Goal: Task Accomplishment & Management: Use online tool/utility

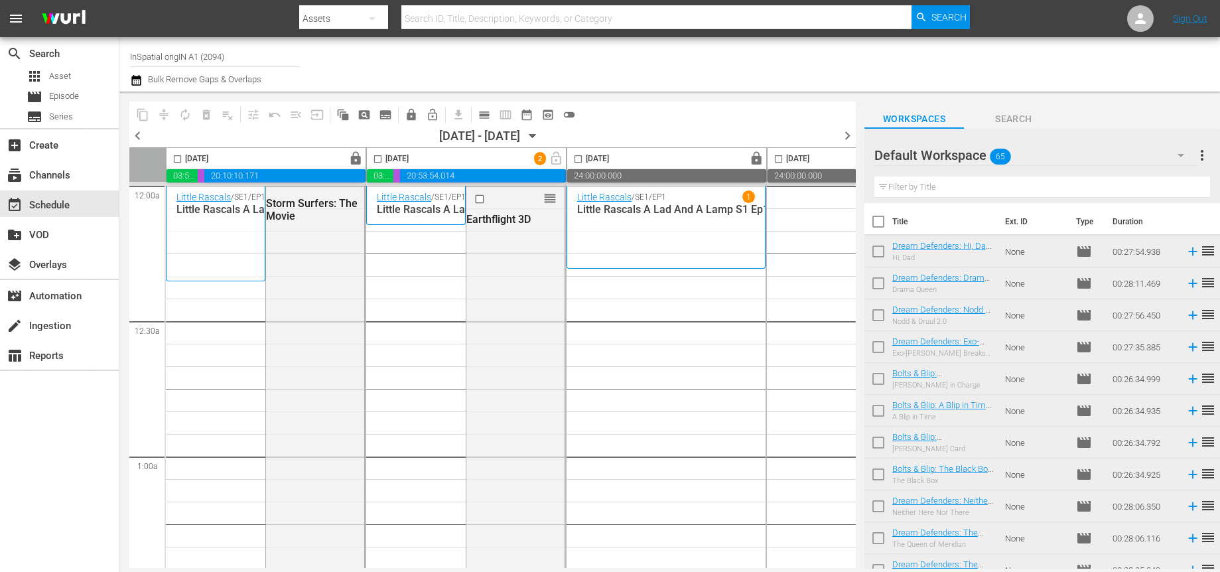
scroll to position [1662, 0]
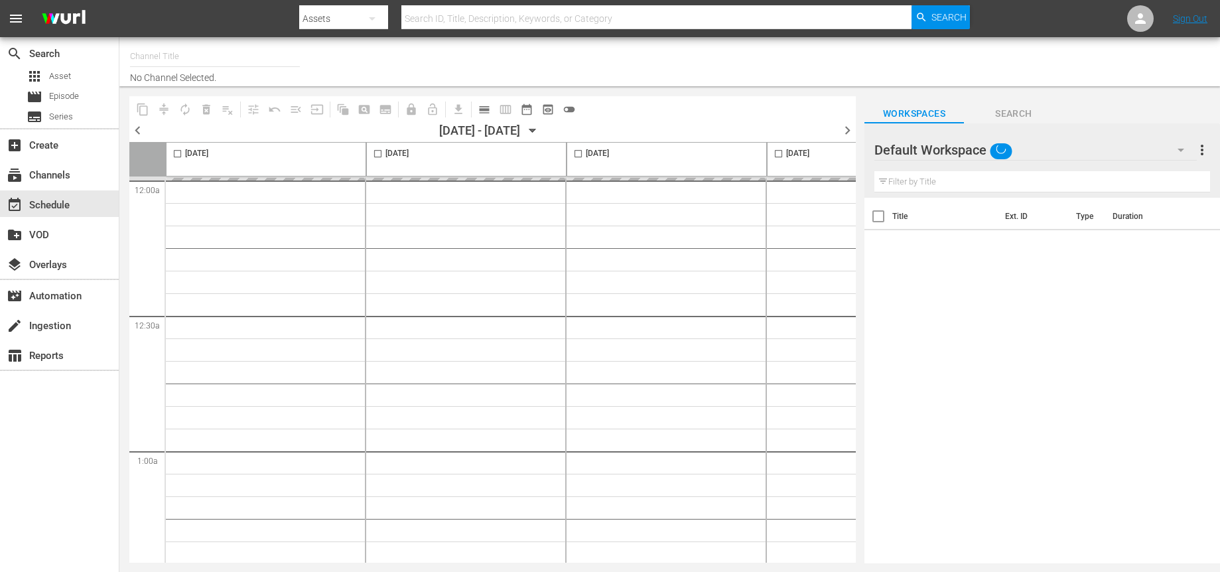
type input "InSpatial origIN A1 (2094)"
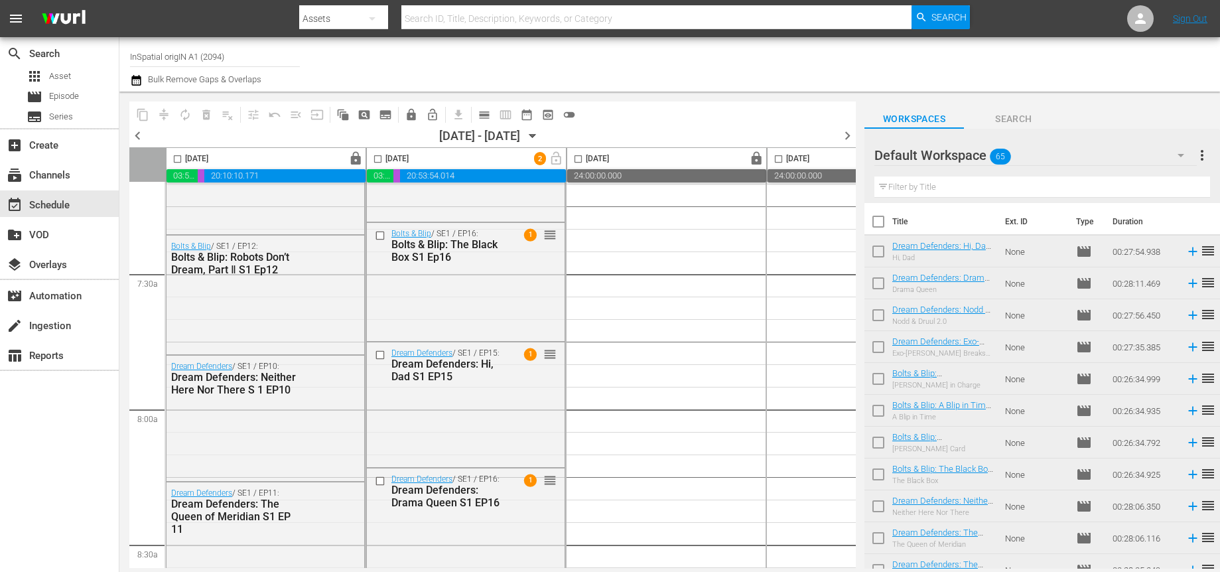
scroll to position [1957, 0]
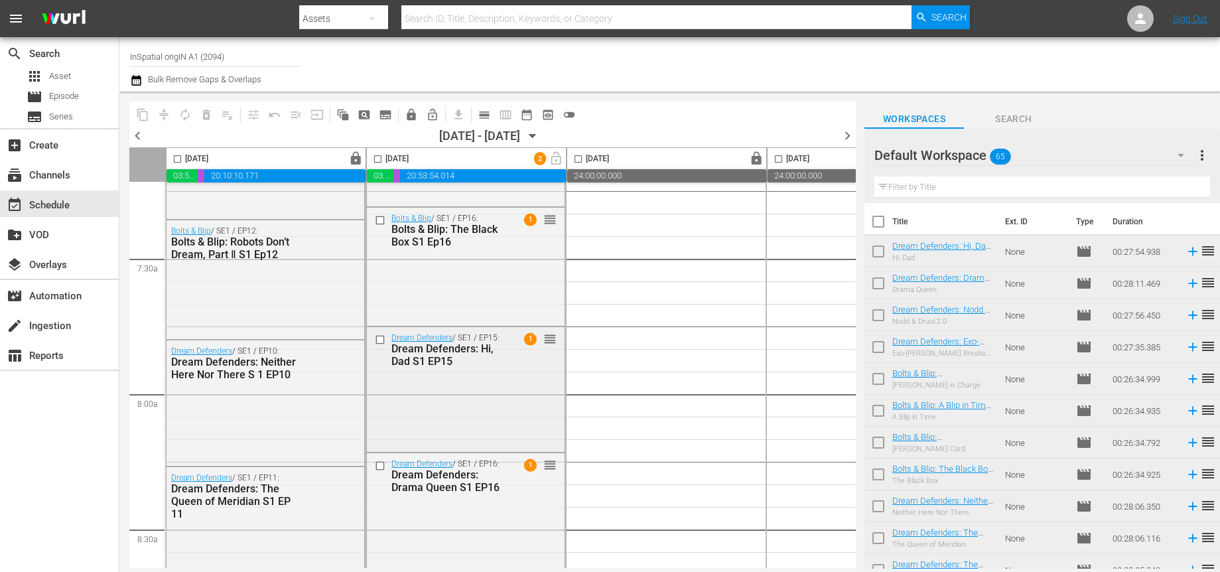
click at [532, 337] on span "1" at bounding box center [530, 338] width 13 height 13
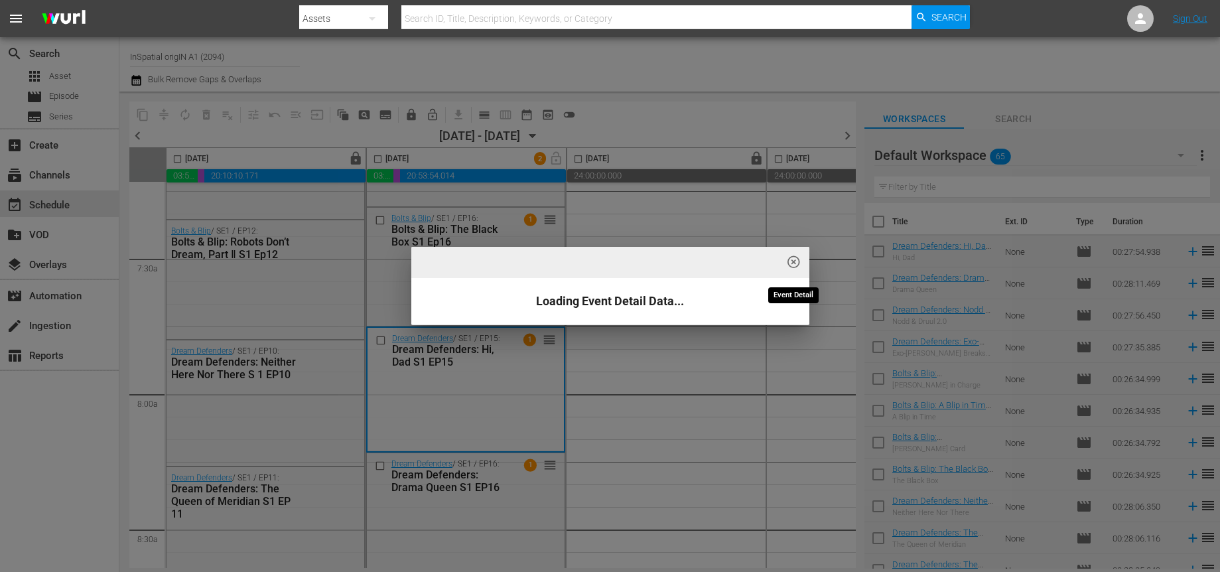
click at [792, 265] on span "highlight_off_icon" at bounding box center [793, 262] width 15 height 15
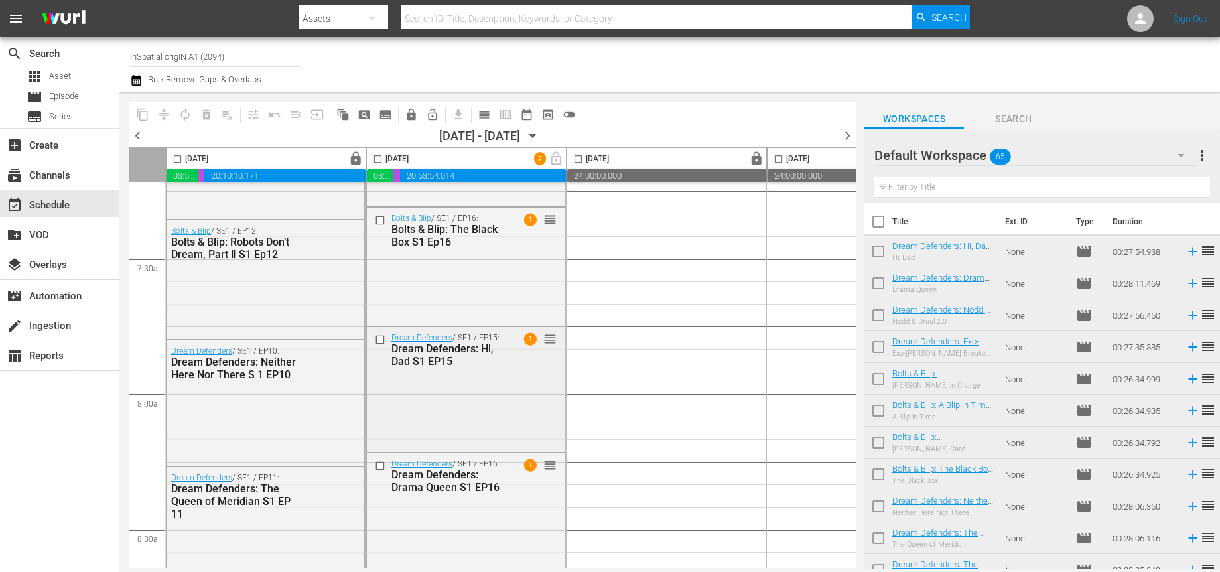
click at [527, 339] on span "1" at bounding box center [530, 338] width 13 height 13
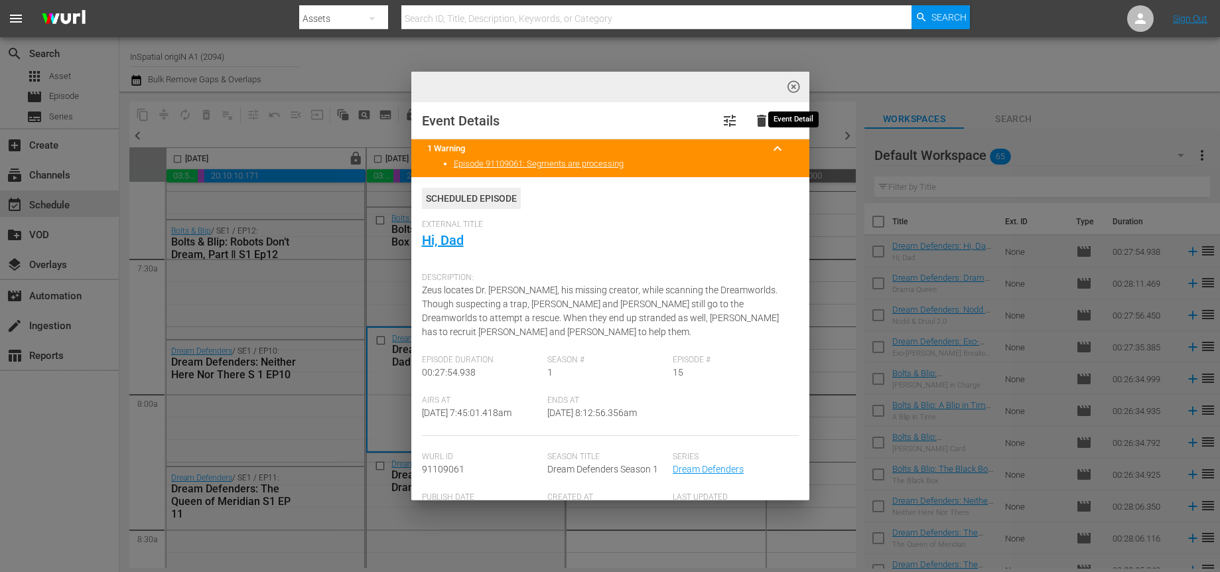
click at [797, 81] on span "highlight_off_icon" at bounding box center [793, 87] width 15 height 15
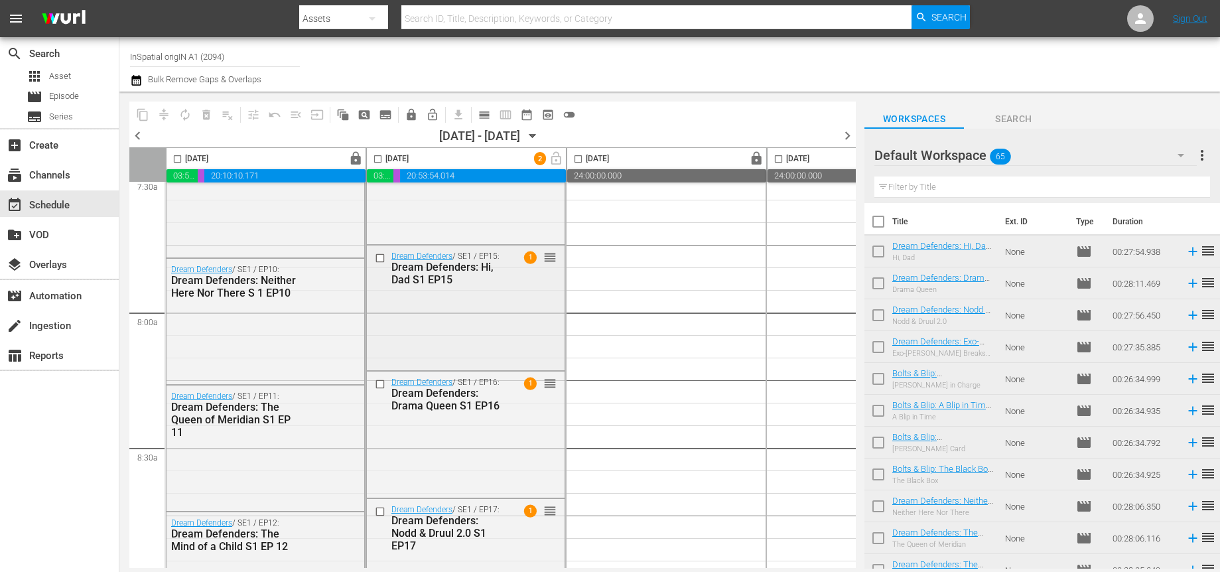
scroll to position [1922, 0]
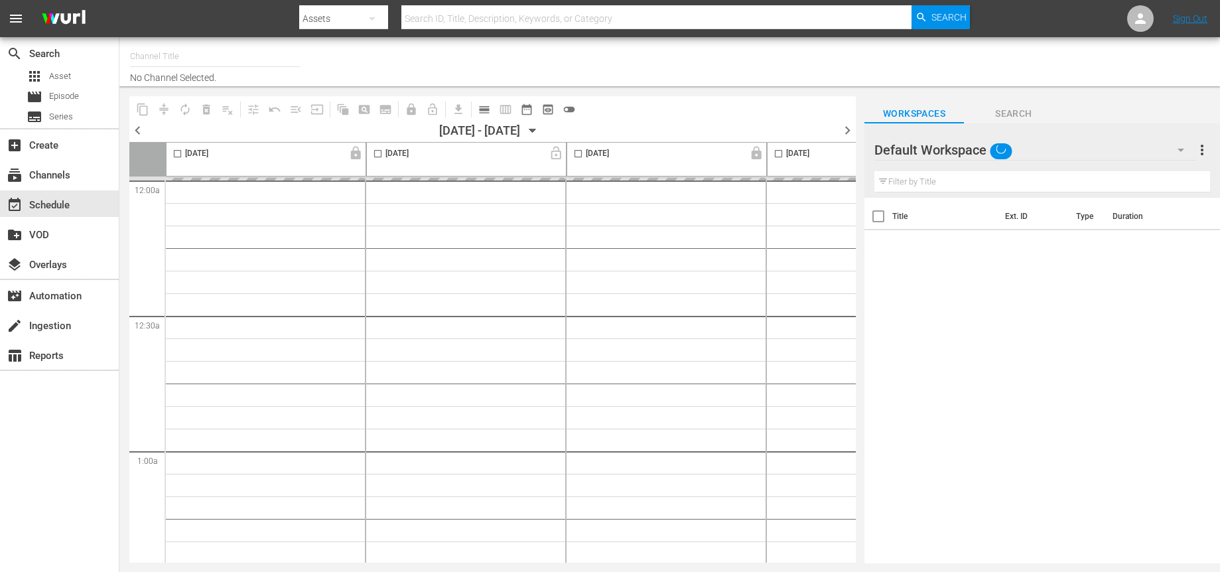
type input "InSpatial origIN A1 (2094)"
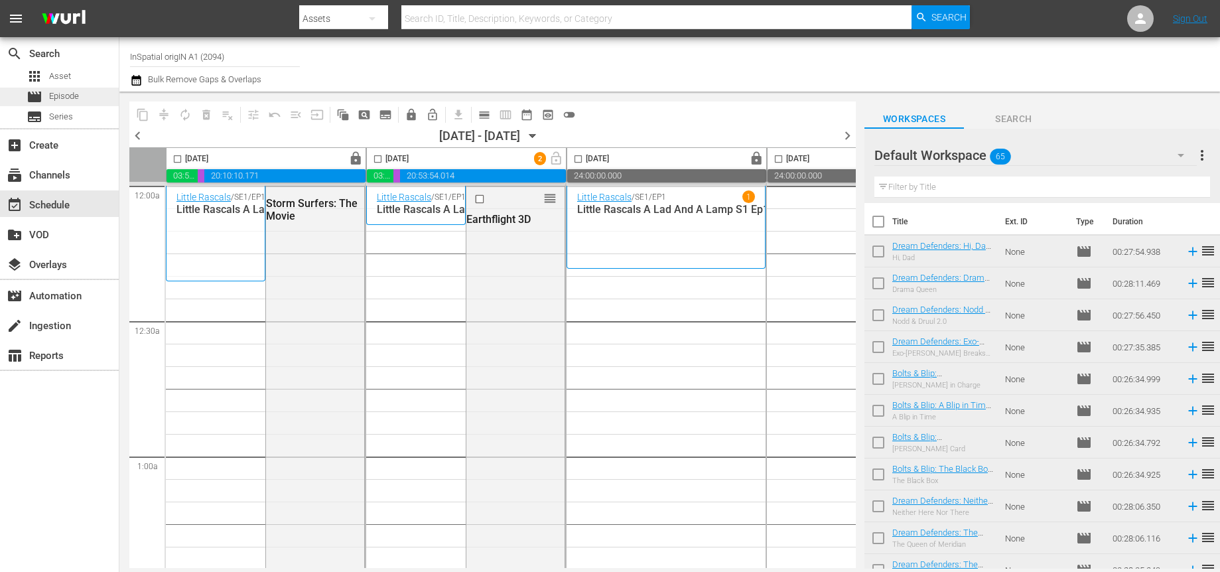
click at [68, 98] on span "Episode" at bounding box center [64, 96] width 30 height 13
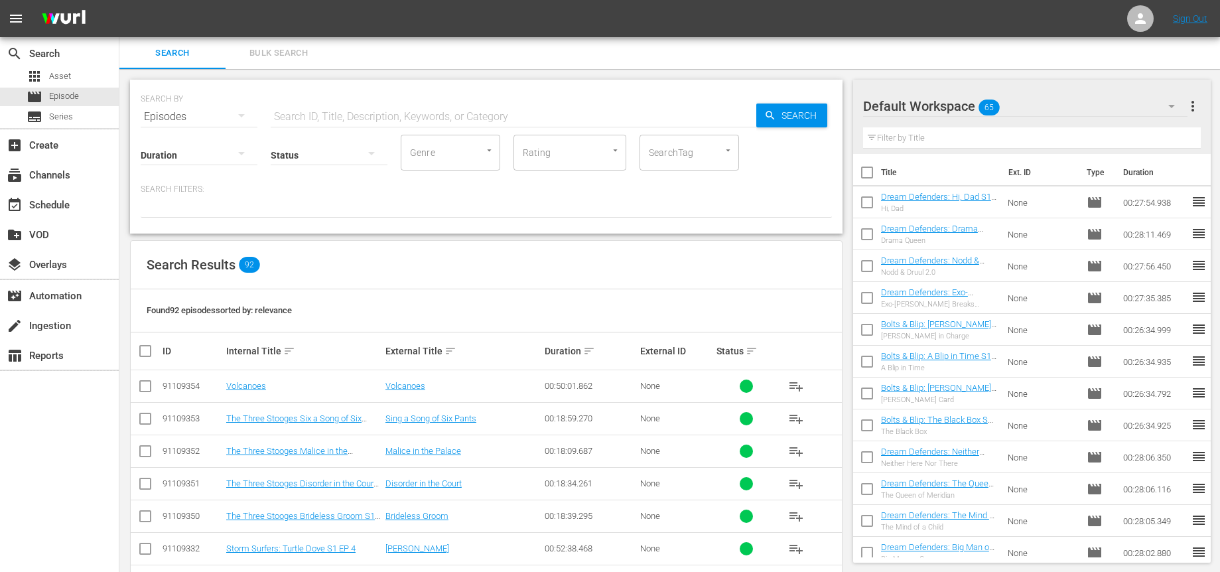
click at [421, 122] on input "text" at bounding box center [514, 117] width 486 height 32
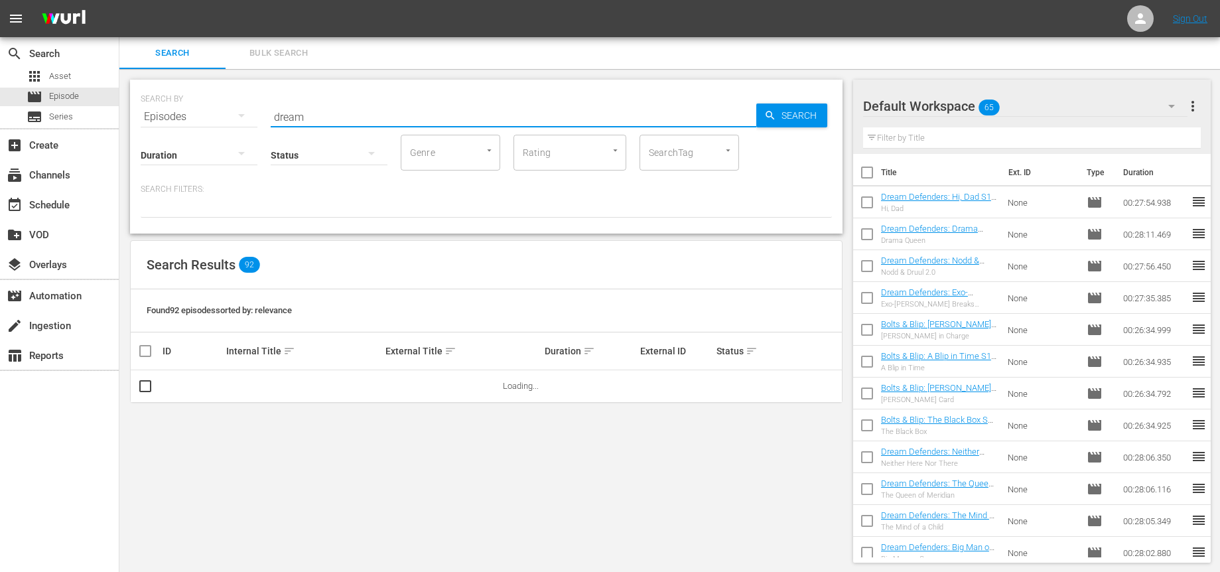
type input "dream"
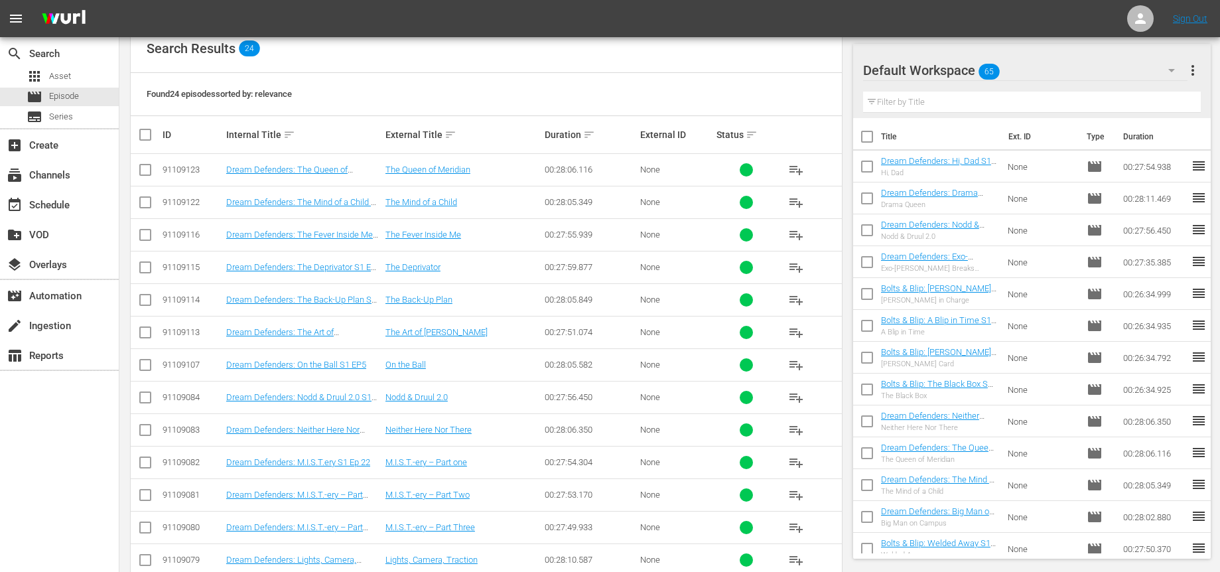
scroll to position [218, 0]
click at [142, 266] on input "checkbox" at bounding box center [145, 269] width 16 height 16
checkbox input "true"
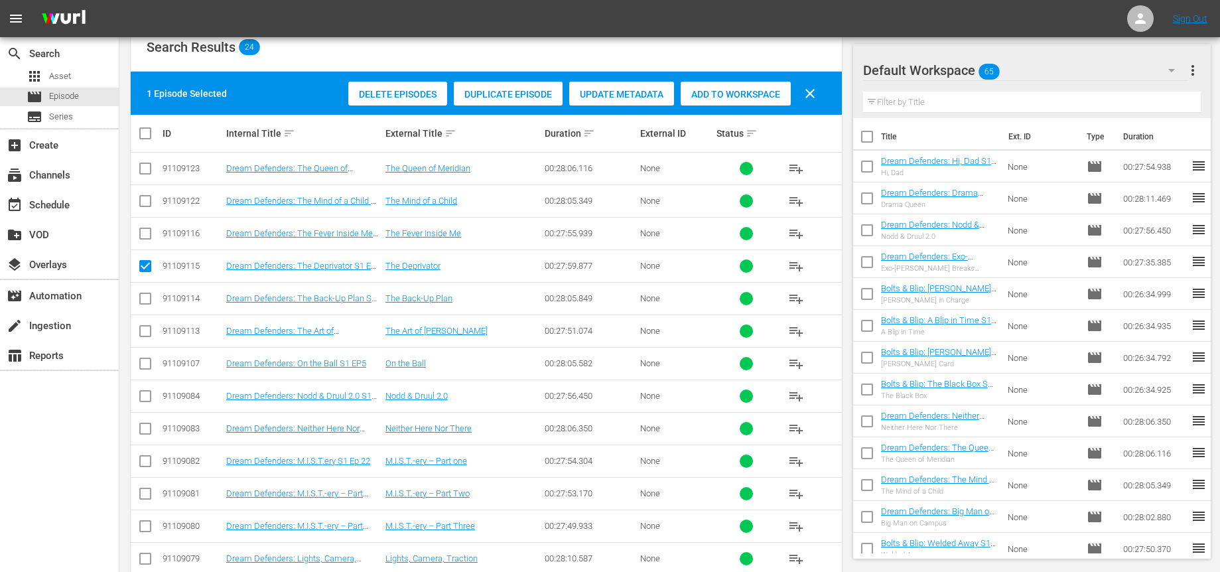
click at [147, 460] on input "checkbox" at bounding box center [145, 464] width 16 height 16
checkbox input "true"
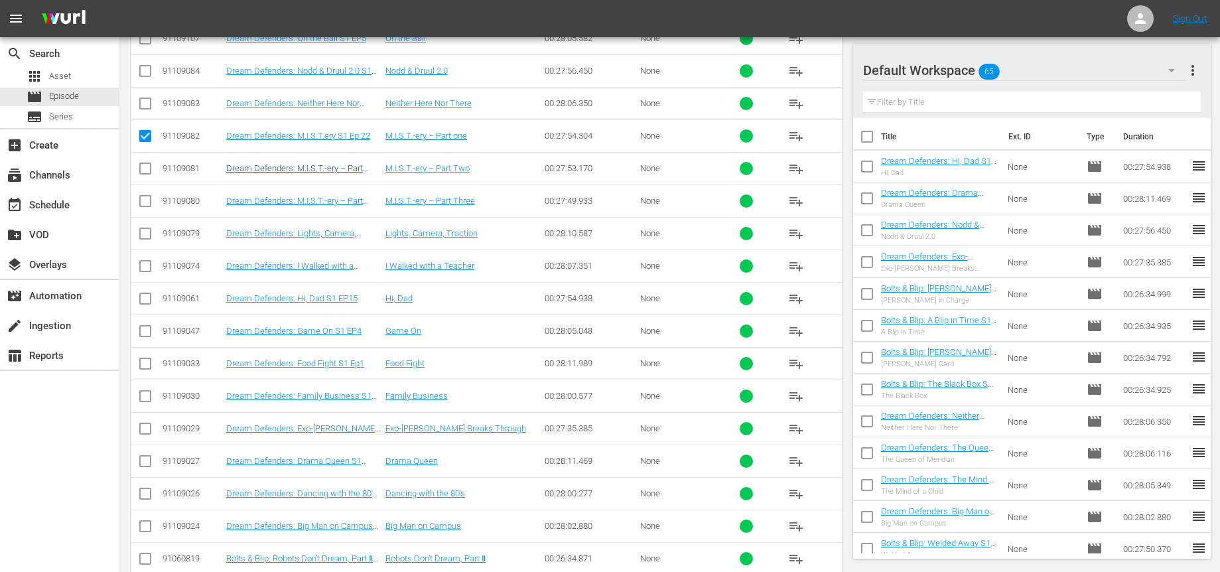
scroll to position [548, 0]
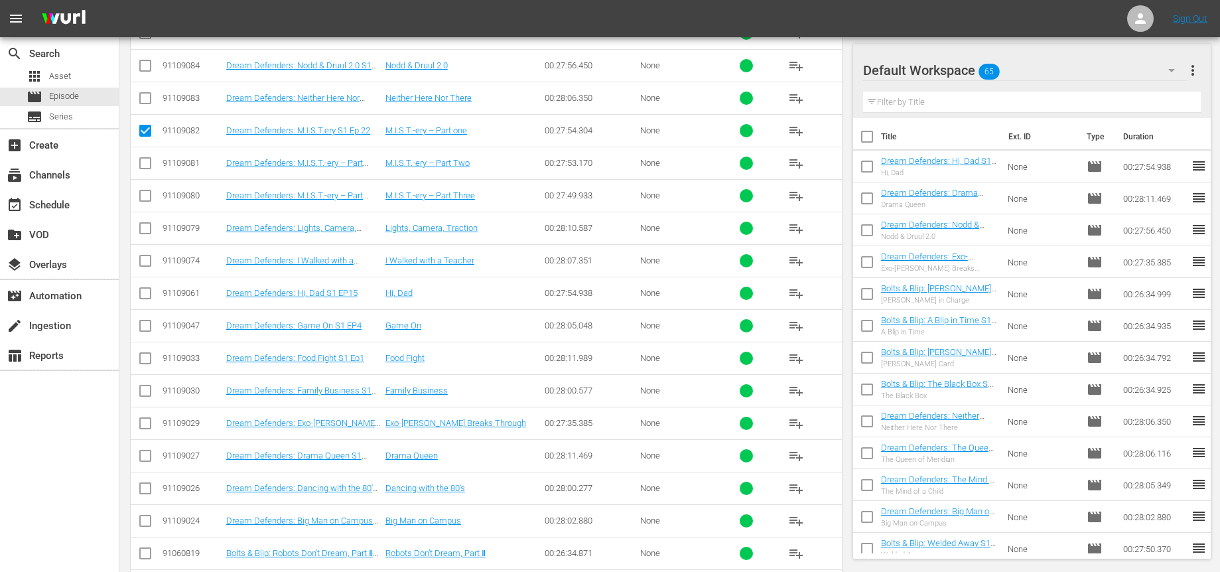
drag, startPoint x: 141, startPoint y: 161, endPoint x: 154, endPoint y: 165, distance: 13.0
click at [141, 162] on input "checkbox" at bounding box center [145, 166] width 16 height 16
checkbox input "true"
click at [144, 196] on input "checkbox" at bounding box center [145, 198] width 16 height 16
checkbox input "true"
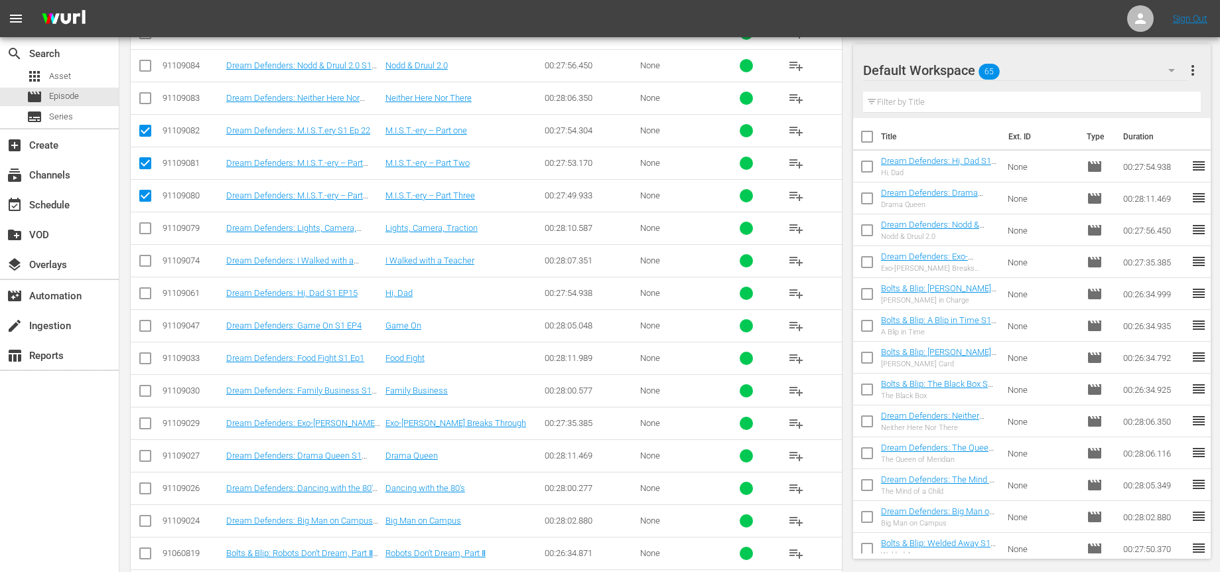
click at [142, 391] on input "checkbox" at bounding box center [145, 394] width 16 height 16
checkbox input "true"
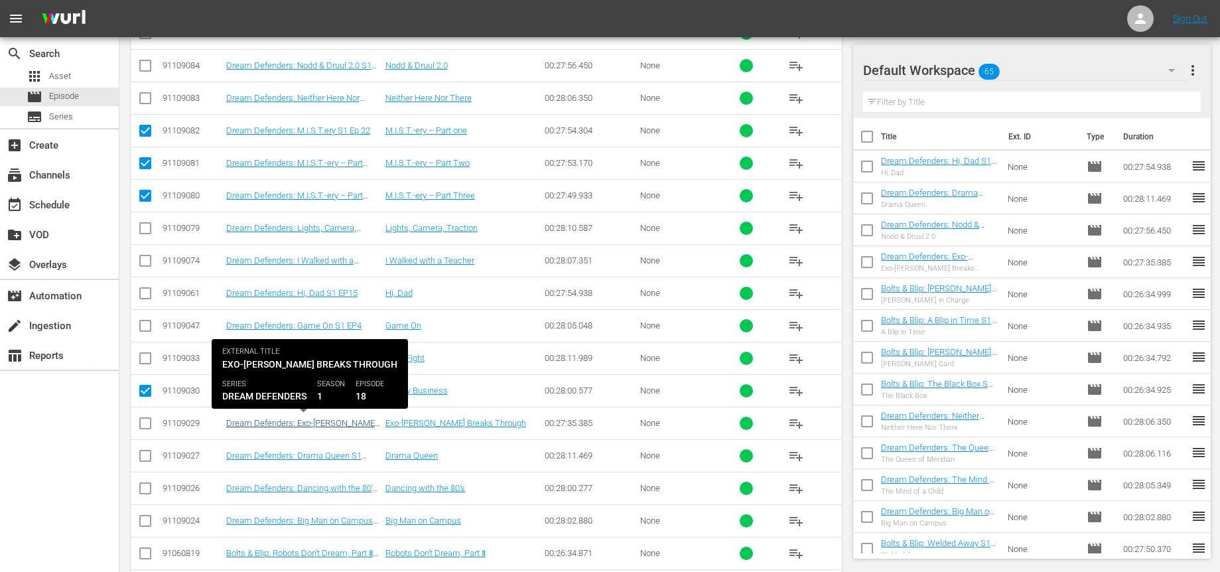
scroll to position [603, 0]
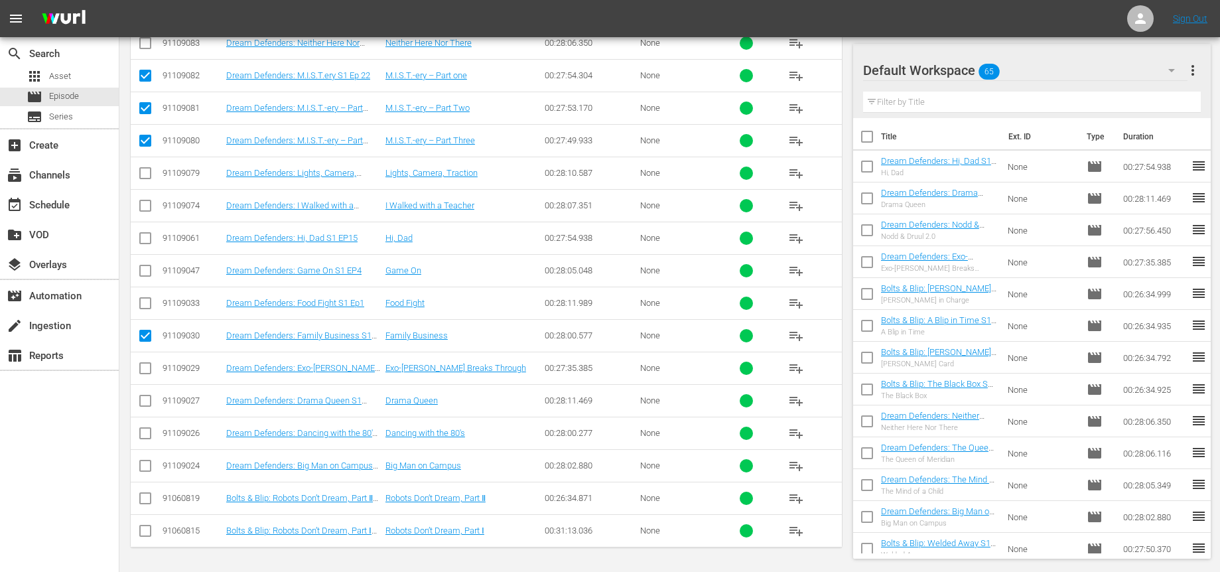
click at [144, 435] on input "checkbox" at bounding box center [145, 436] width 16 height 16
checkbox input "true"
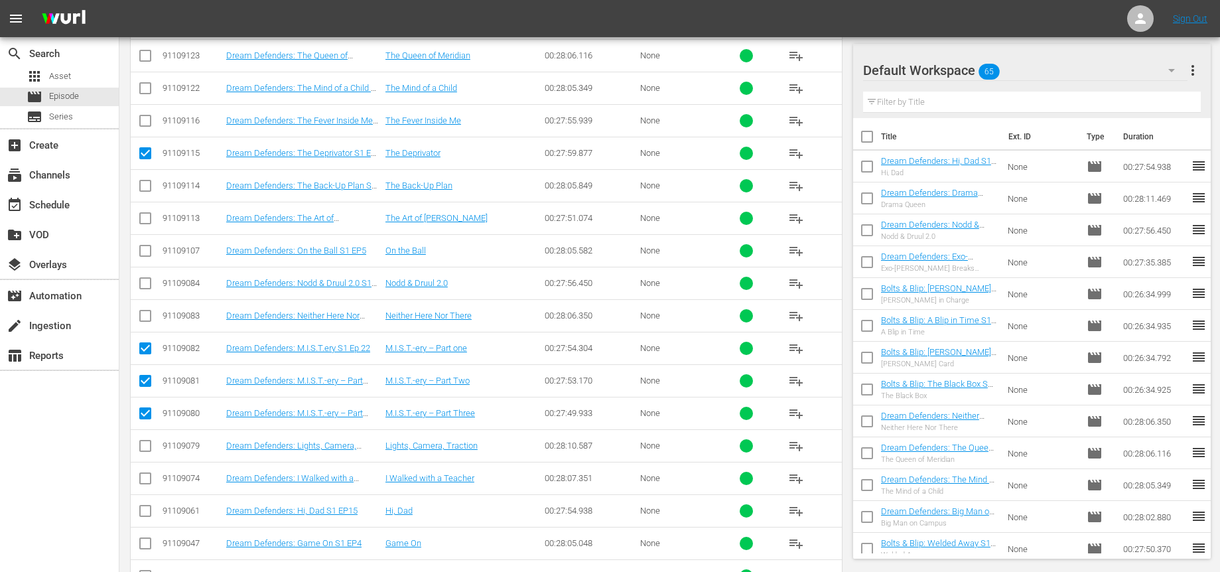
scroll to position [150, 0]
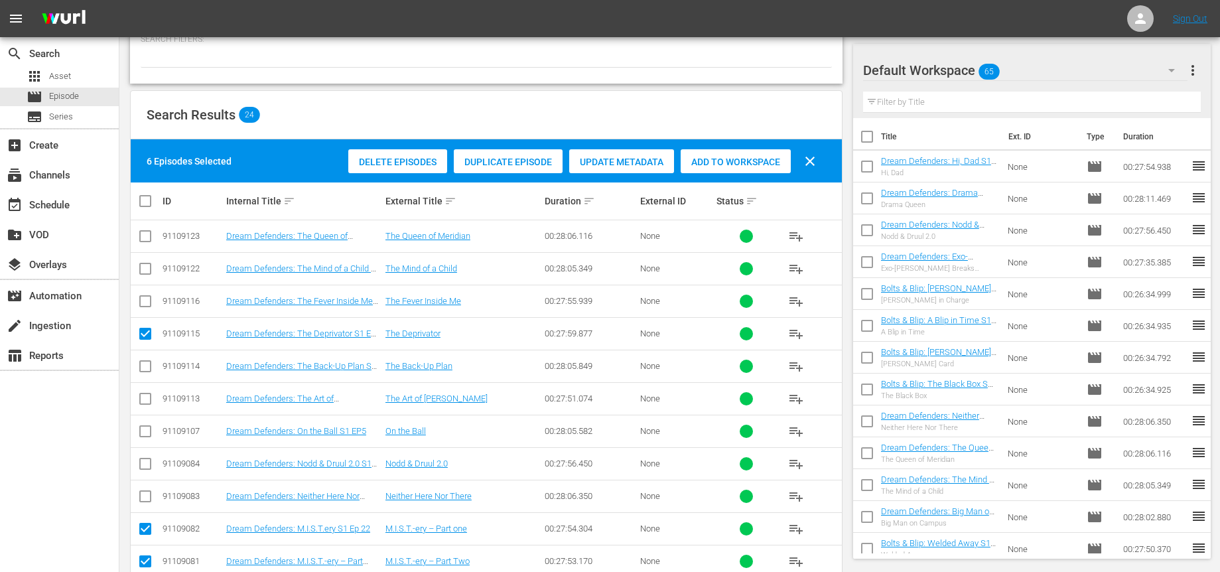
click at [707, 161] on span "Add to Workspace" at bounding box center [736, 162] width 110 height 11
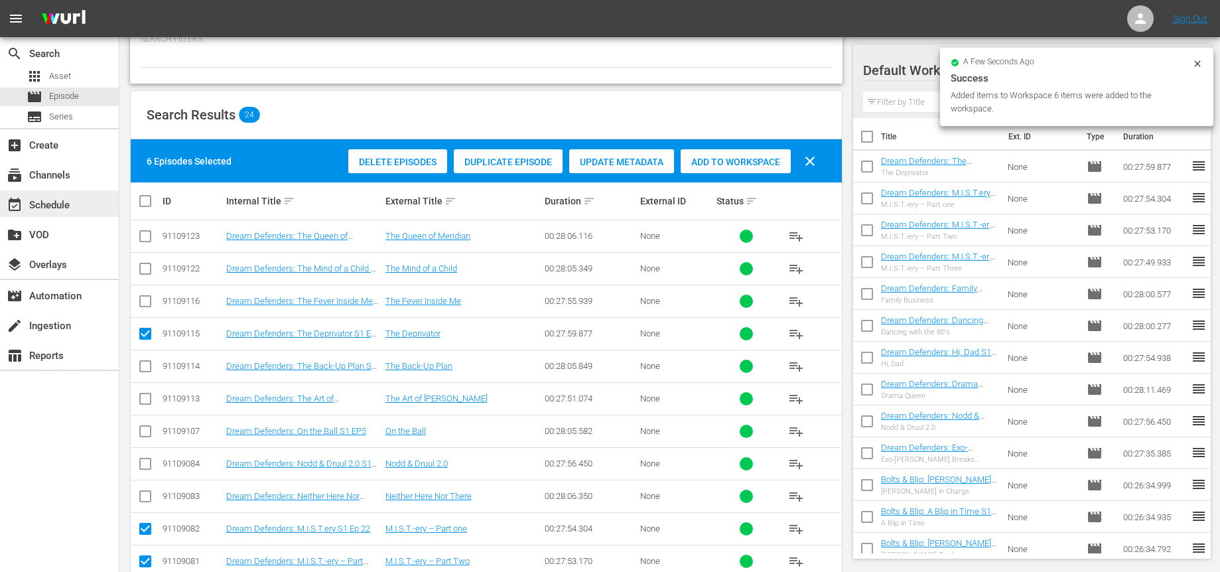
click at [35, 194] on div "event_available Schedule" at bounding box center [59, 203] width 119 height 27
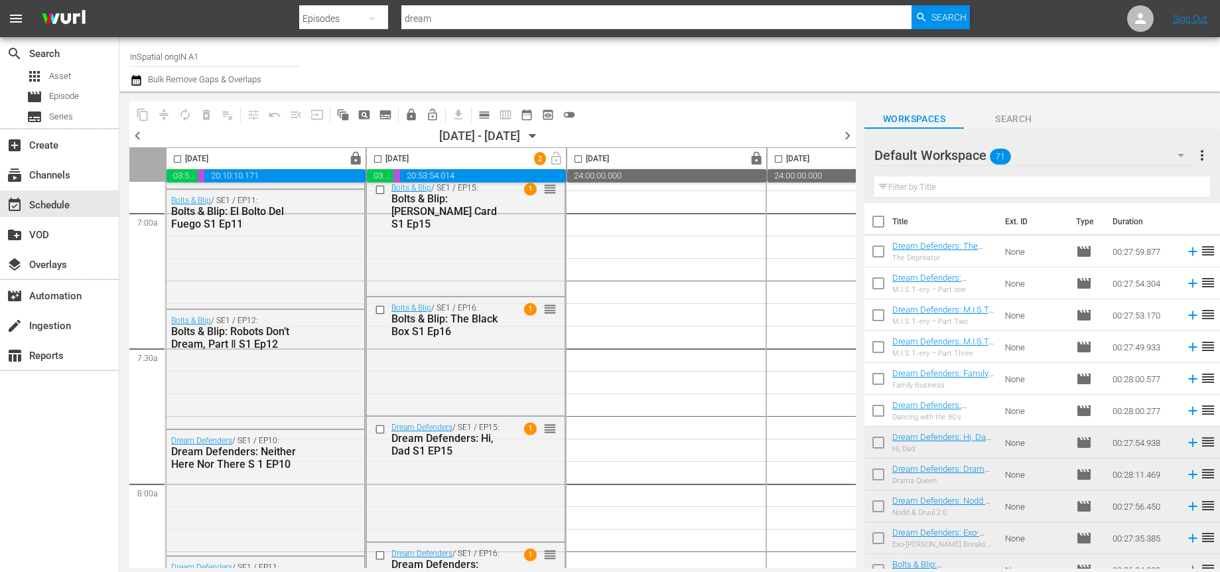
scroll to position [1932, 0]
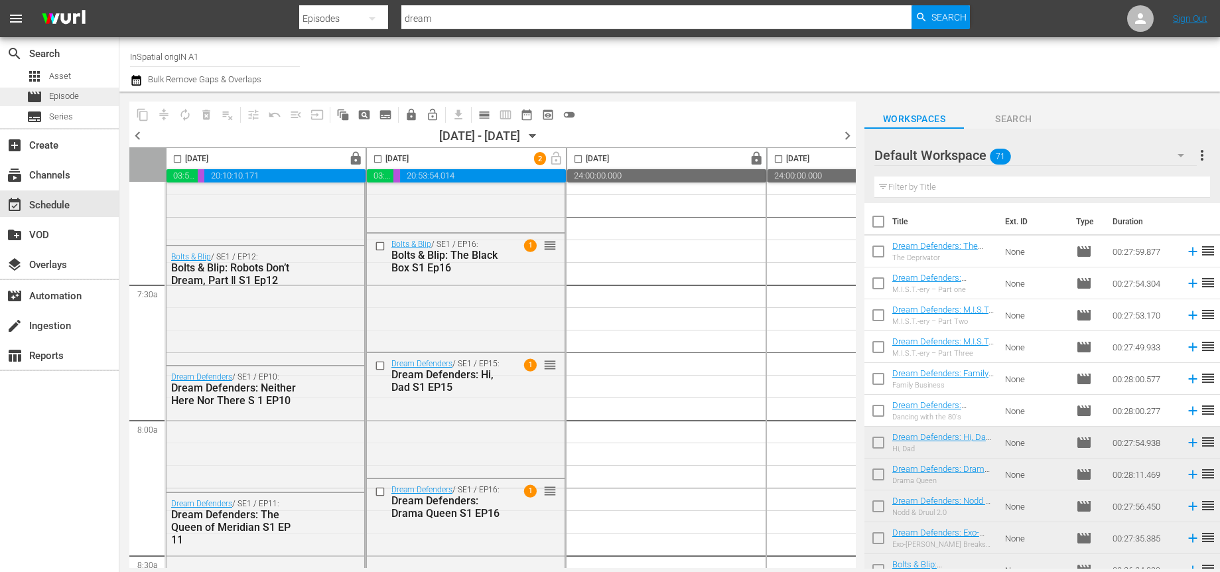
click at [56, 96] on span "Episode" at bounding box center [64, 96] width 30 height 13
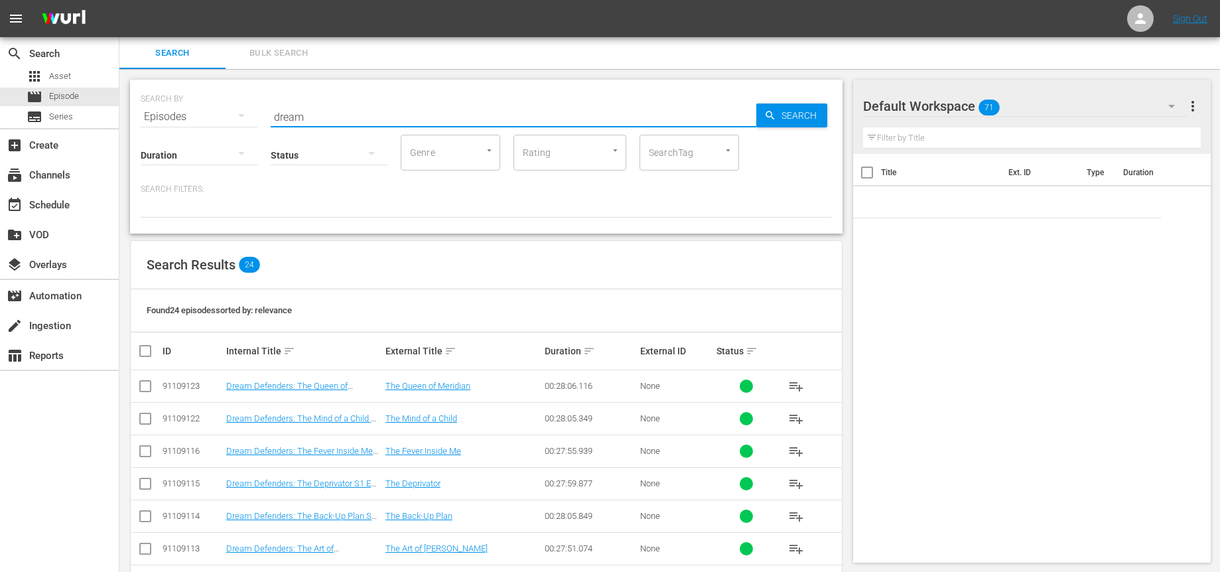
click at [348, 112] on input "dream" at bounding box center [514, 117] width 486 height 32
click at [348, 113] on input "dream" at bounding box center [514, 117] width 486 height 32
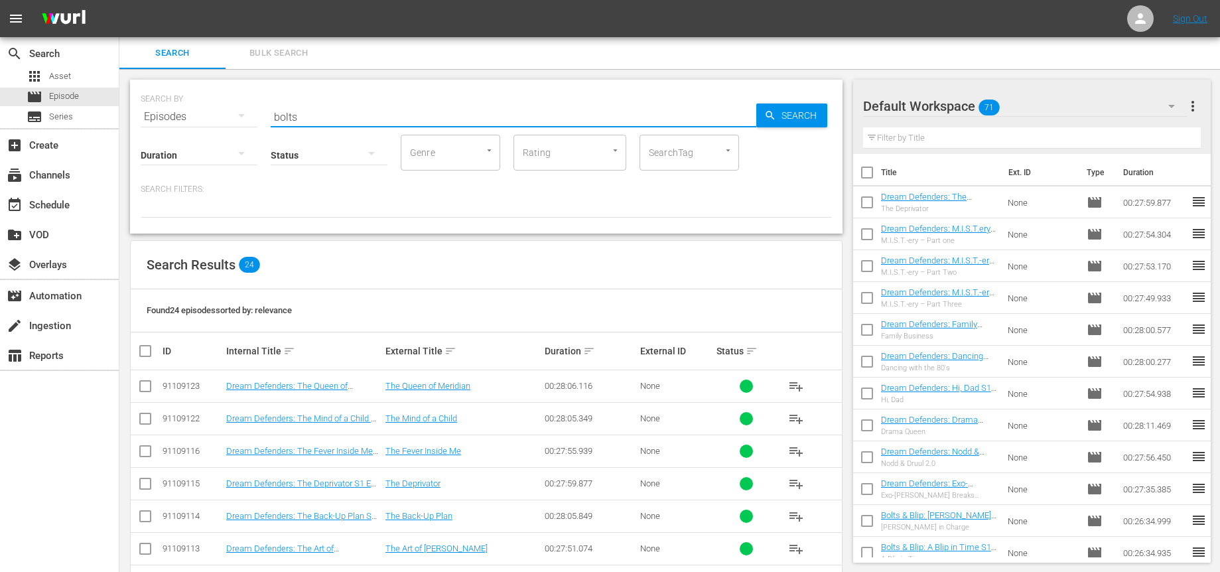
type input "bolts"
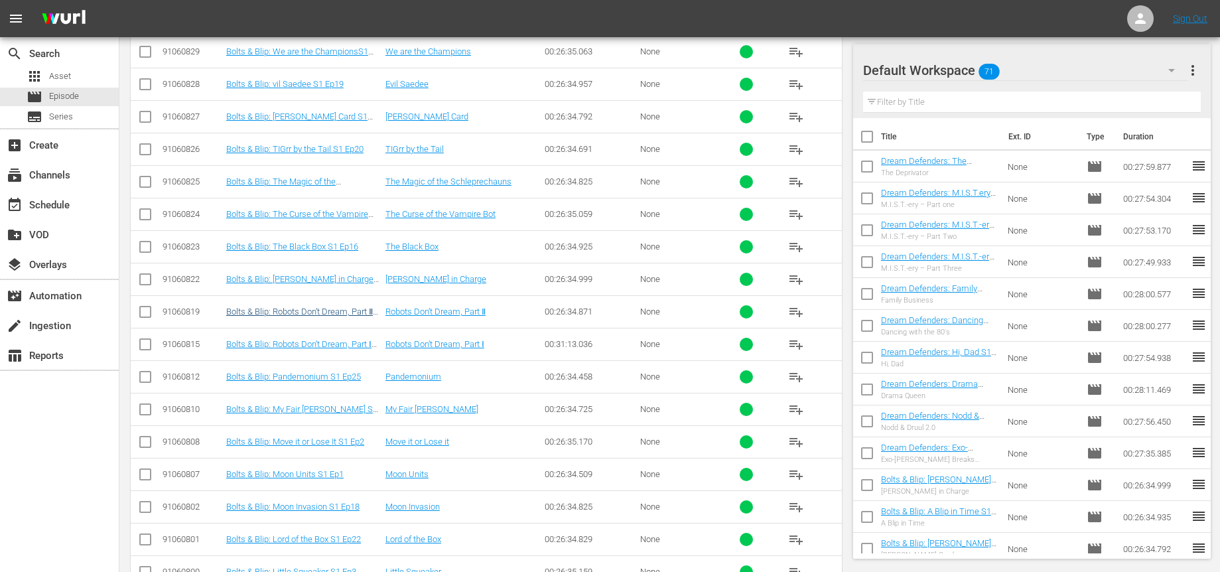
scroll to position [293, 0]
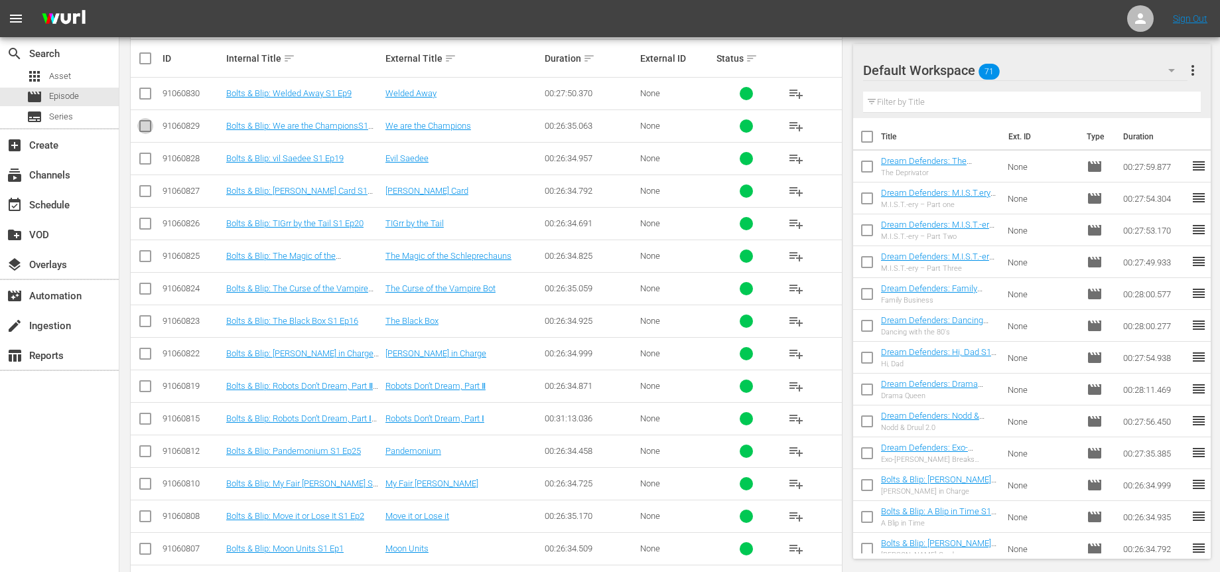
click at [148, 126] on input "checkbox" at bounding box center [145, 129] width 16 height 16
checkbox input "true"
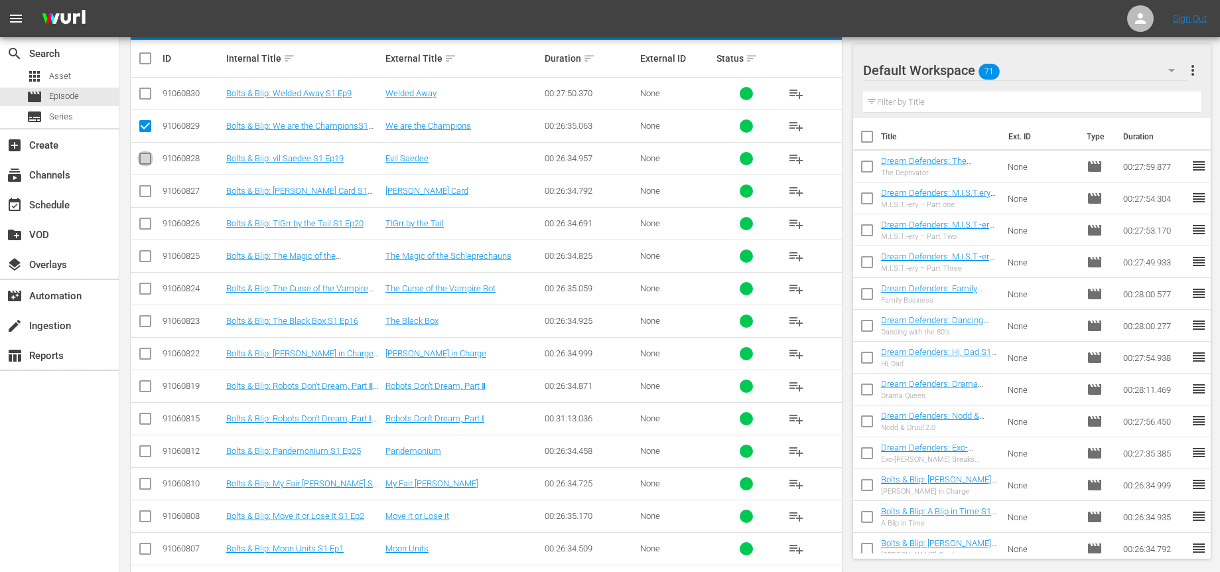
click at [148, 157] on input "checkbox" at bounding box center [145, 161] width 16 height 16
checkbox input "true"
click at [141, 218] on input "checkbox" at bounding box center [145, 226] width 16 height 16
checkbox input "true"
click at [143, 447] on input "checkbox" at bounding box center [145, 454] width 16 height 16
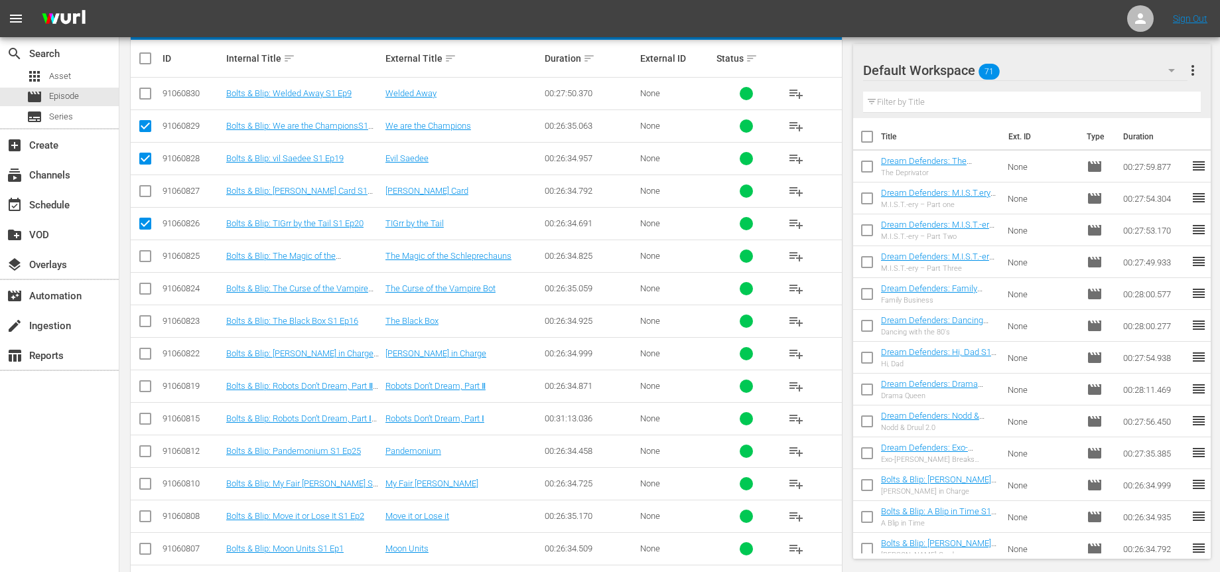
checkbox input "true"
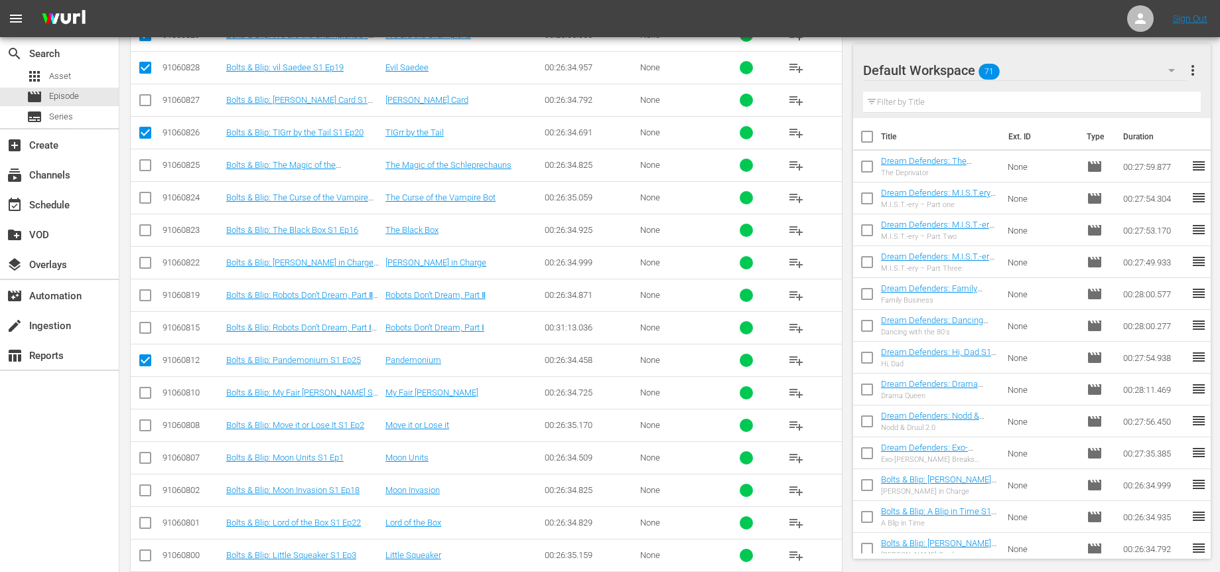
click at [144, 492] on input "checkbox" at bounding box center [145, 493] width 16 height 16
checkbox input "true"
click at [151, 520] on input "checkbox" at bounding box center [145, 526] width 16 height 16
checkbox input "true"
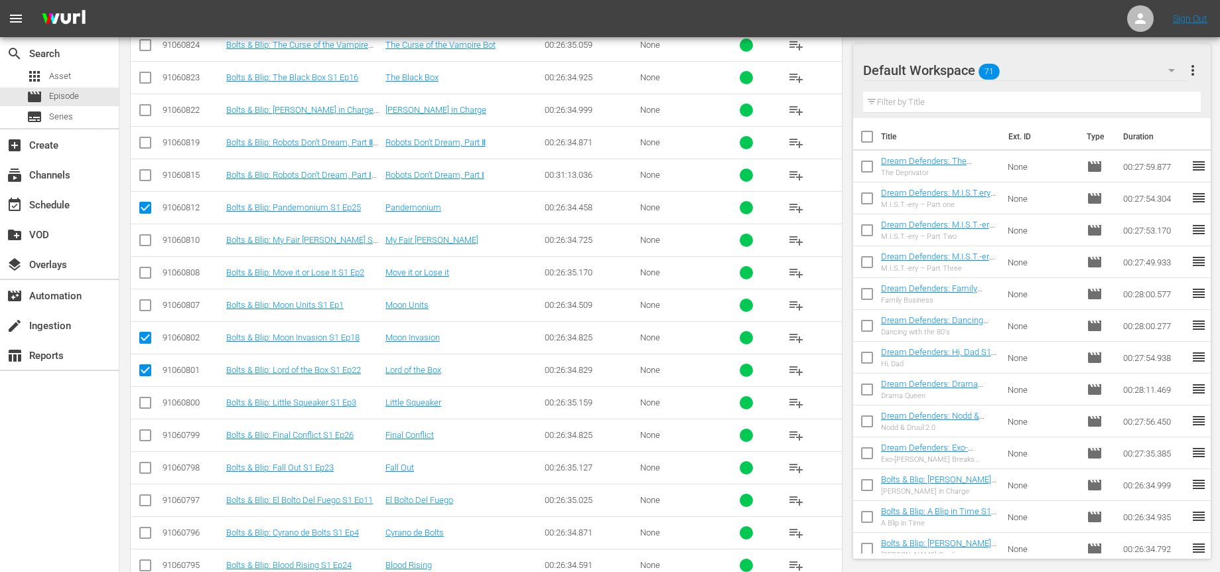
scroll to position [558, 0]
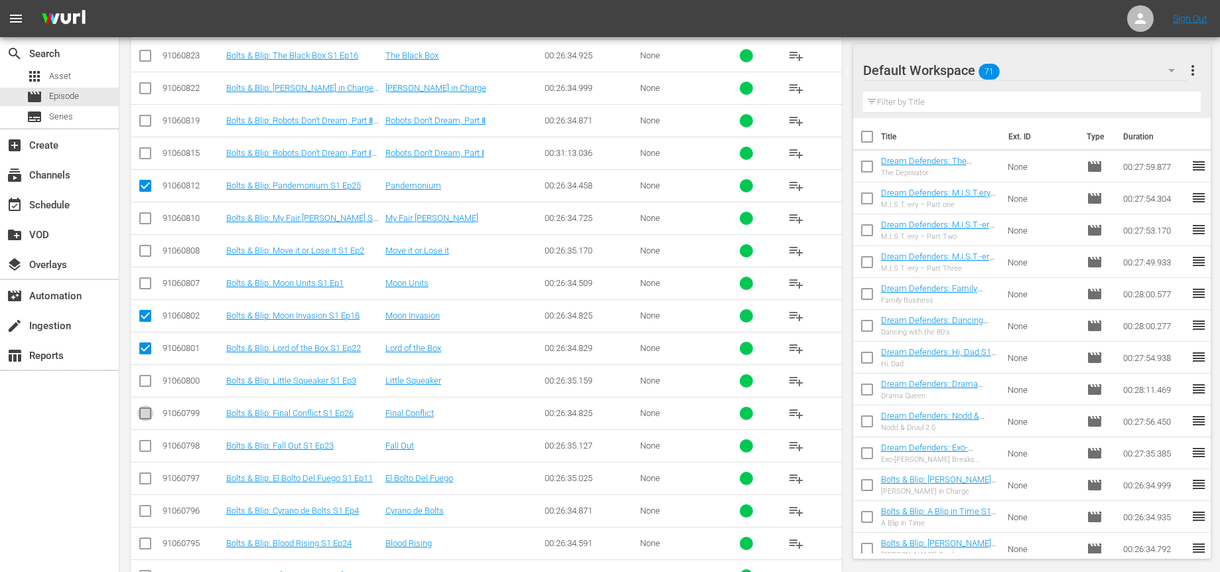
click at [143, 411] on input "checkbox" at bounding box center [145, 416] width 16 height 16
checkbox input "true"
click at [148, 447] on input "checkbox" at bounding box center [145, 449] width 16 height 16
checkbox input "true"
click at [141, 542] on input "checkbox" at bounding box center [145, 546] width 16 height 16
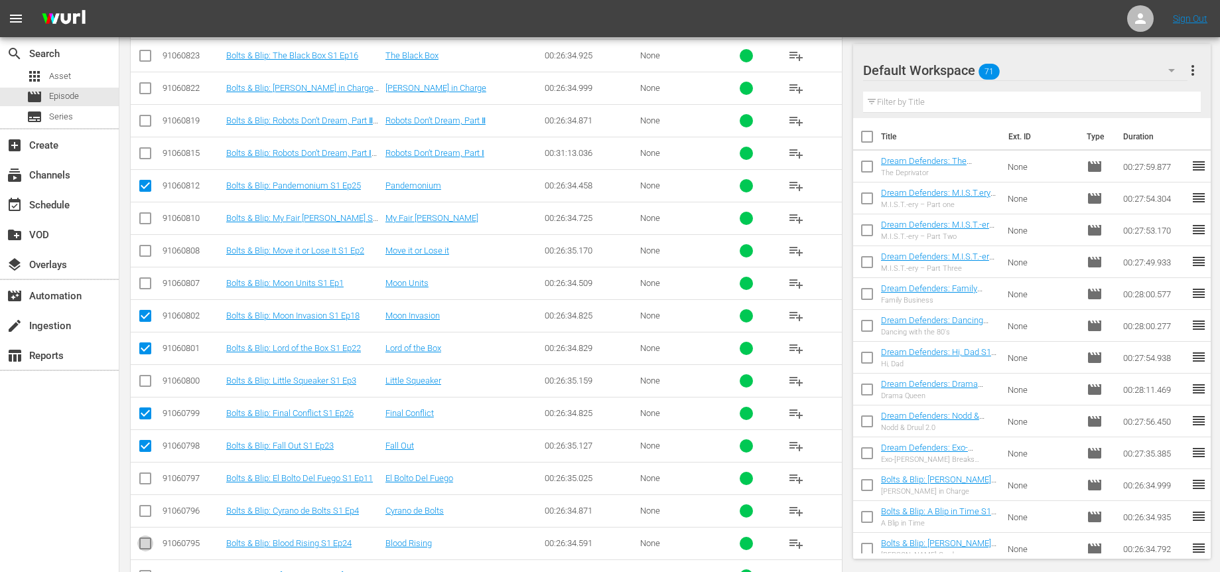
checkbox input "true"
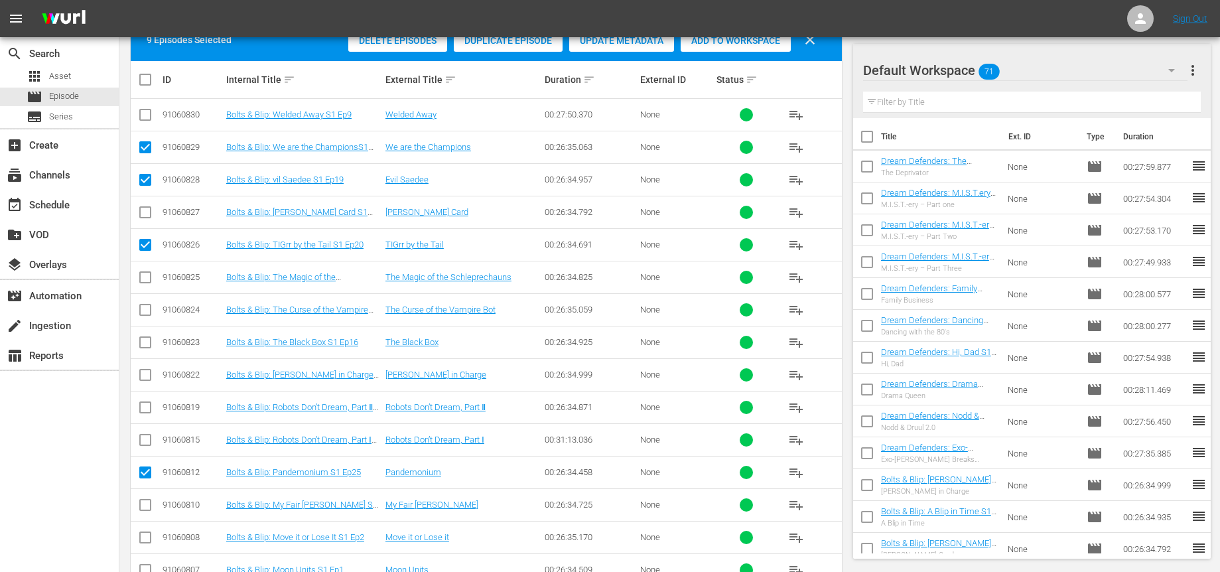
scroll to position [240, 0]
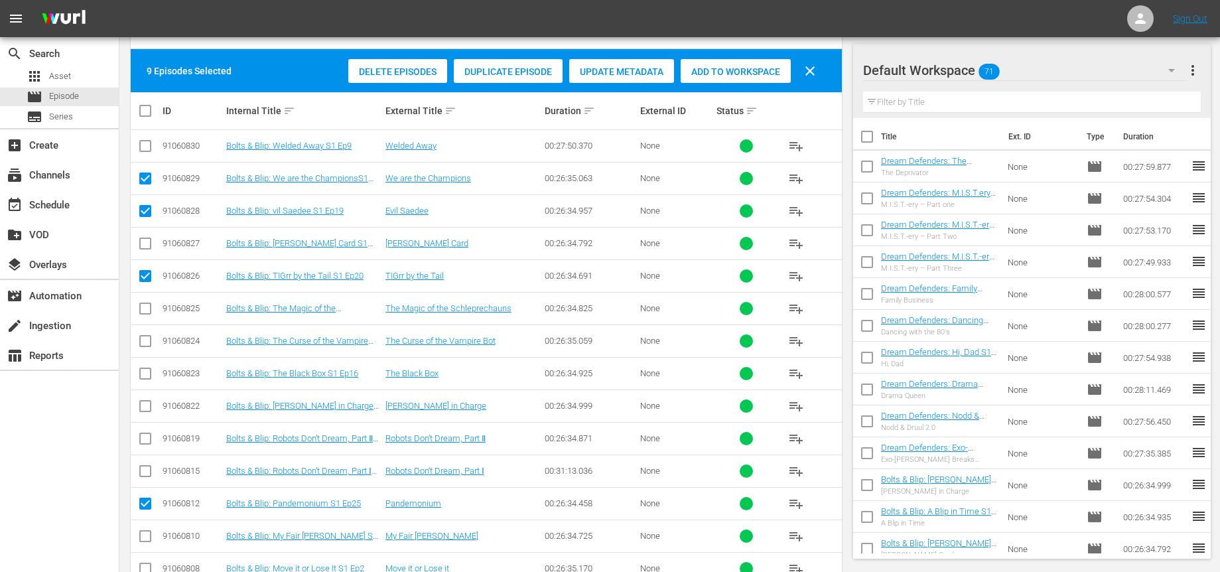
click at [706, 66] on span "Add to Workspace" at bounding box center [736, 71] width 110 height 11
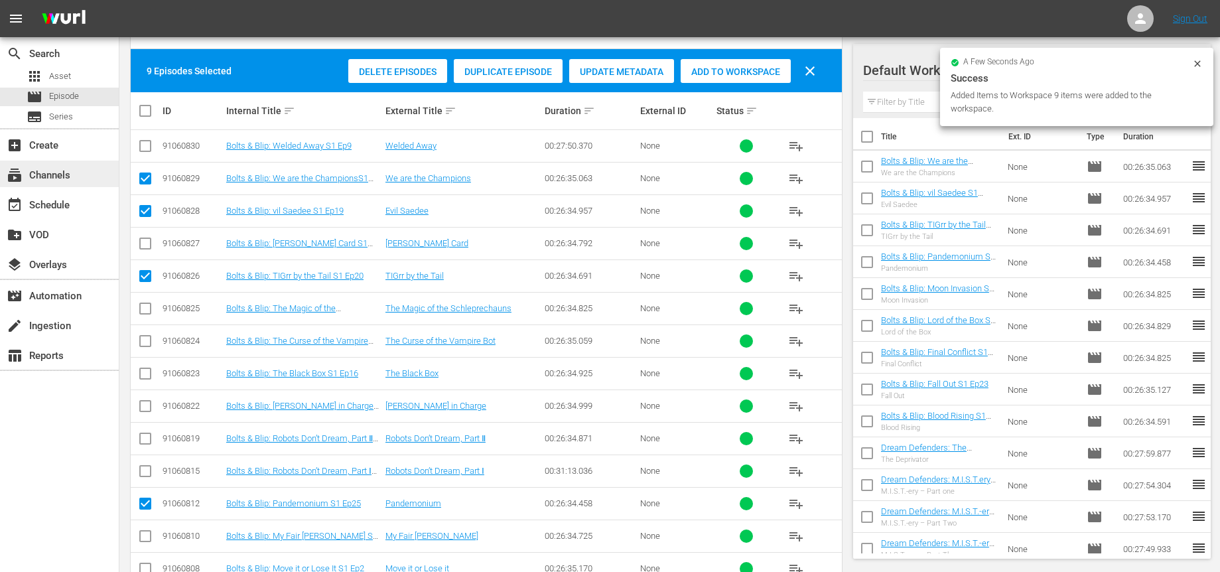
scroll to position [241, 0]
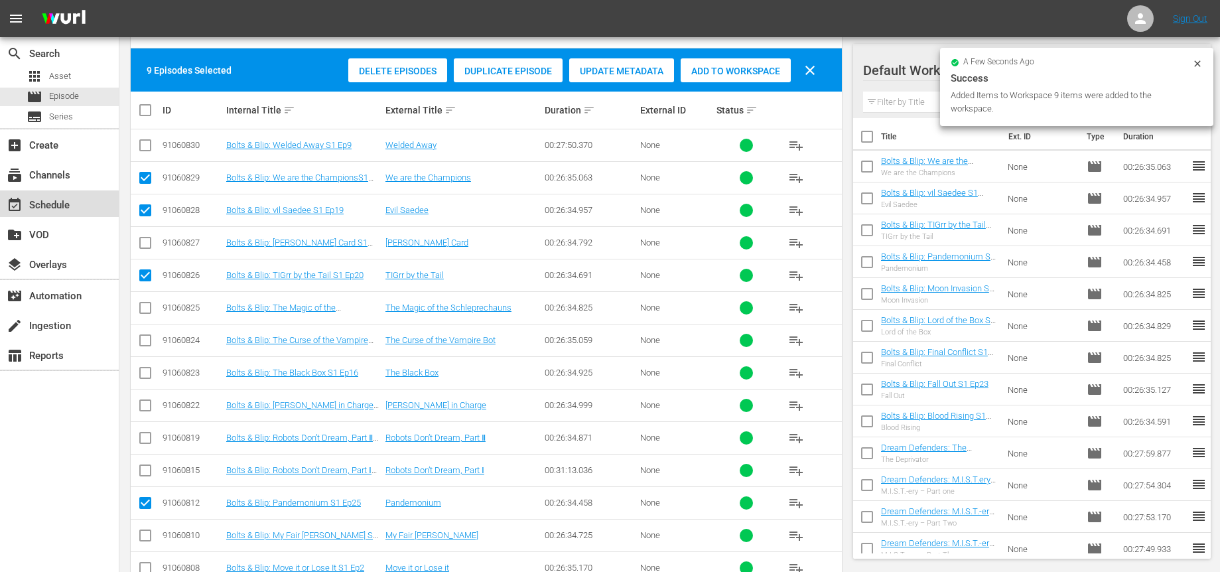
click at [41, 207] on div "event_available Schedule" at bounding box center [37, 203] width 74 height 12
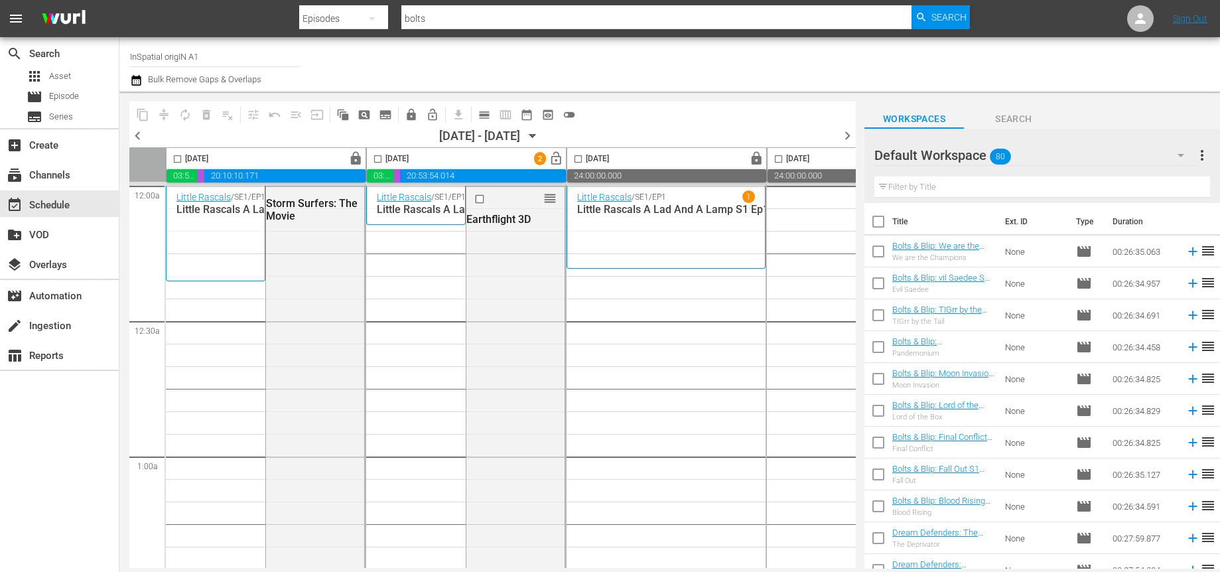
click at [880, 251] on input "checkbox" at bounding box center [879, 254] width 28 height 28
checkbox input "true"
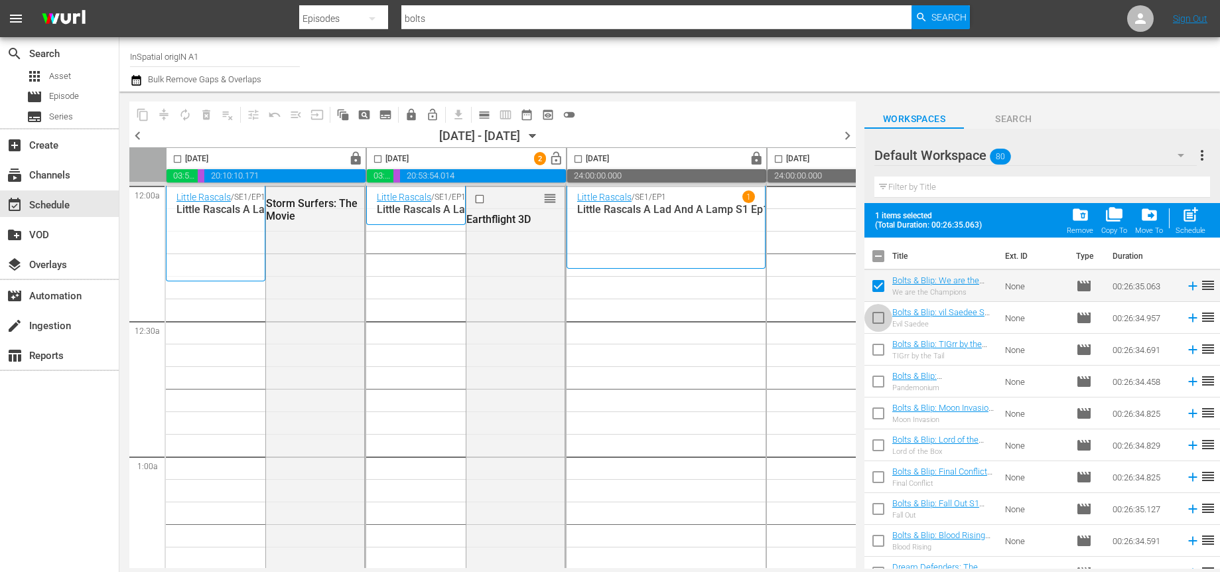
drag, startPoint x: 879, startPoint y: 315, endPoint x: 879, endPoint y: 331, distance: 15.9
click at [879, 315] on input "checkbox" at bounding box center [879, 321] width 28 height 28
checkbox input "true"
click at [877, 354] on input "checkbox" at bounding box center [879, 352] width 28 height 28
checkbox input "true"
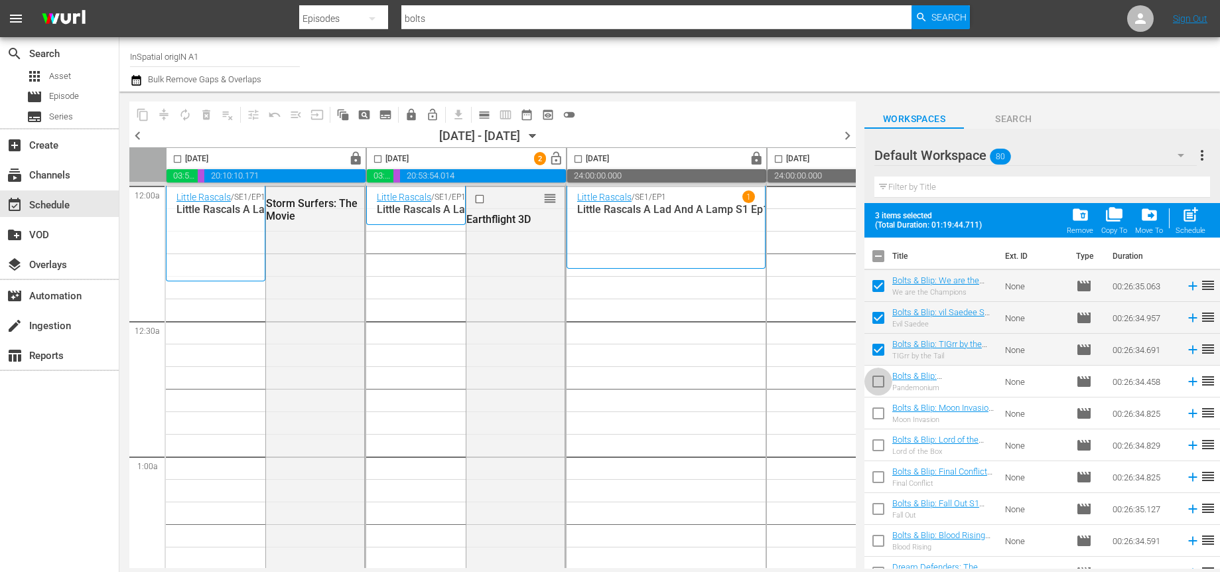
click at [873, 384] on input "checkbox" at bounding box center [879, 384] width 28 height 28
checkbox input "true"
drag, startPoint x: 872, startPoint y: 413, endPoint x: 877, endPoint y: 426, distance: 14.1
click at [872, 413] on input "checkbox" at bounding box center [879, 416] width 28 height 28
checkbox input "true"
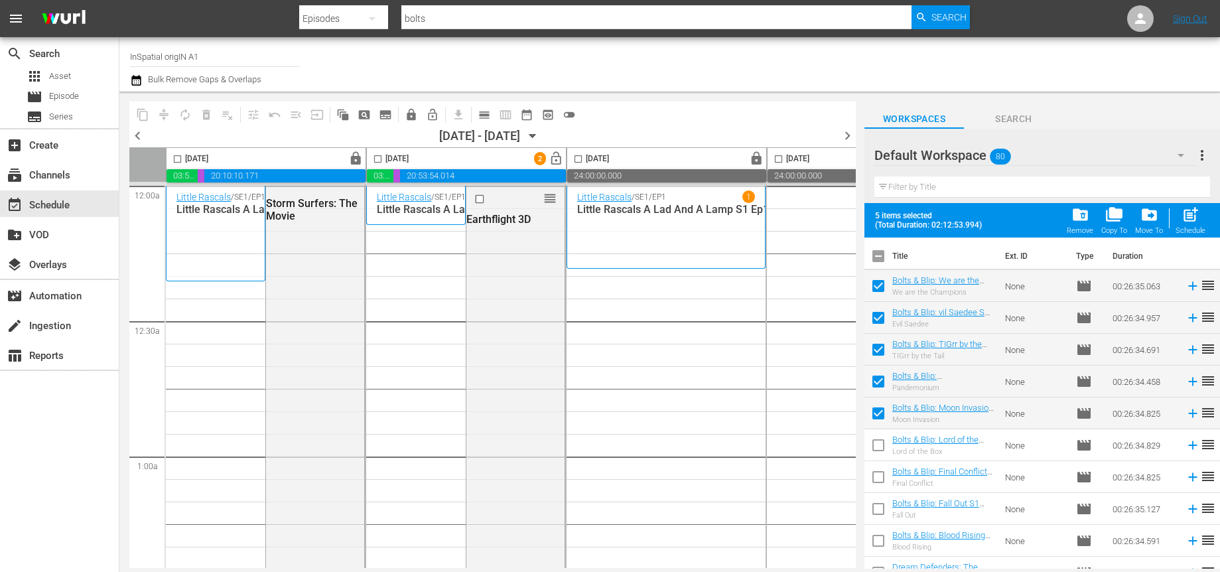
click at [878, 448] on input "checkbox" at bounding box center [879, 448] width 28 height 28
checkbox input "true"
drag, startPoint x: 877, startPoint y: 482, endPoint x: 880, endPoint y: 498, distance: 16.9
click at [876, 482] on input "checkbox" at bounding box center [879, 480] width 28 height 28
checkbox input "true"
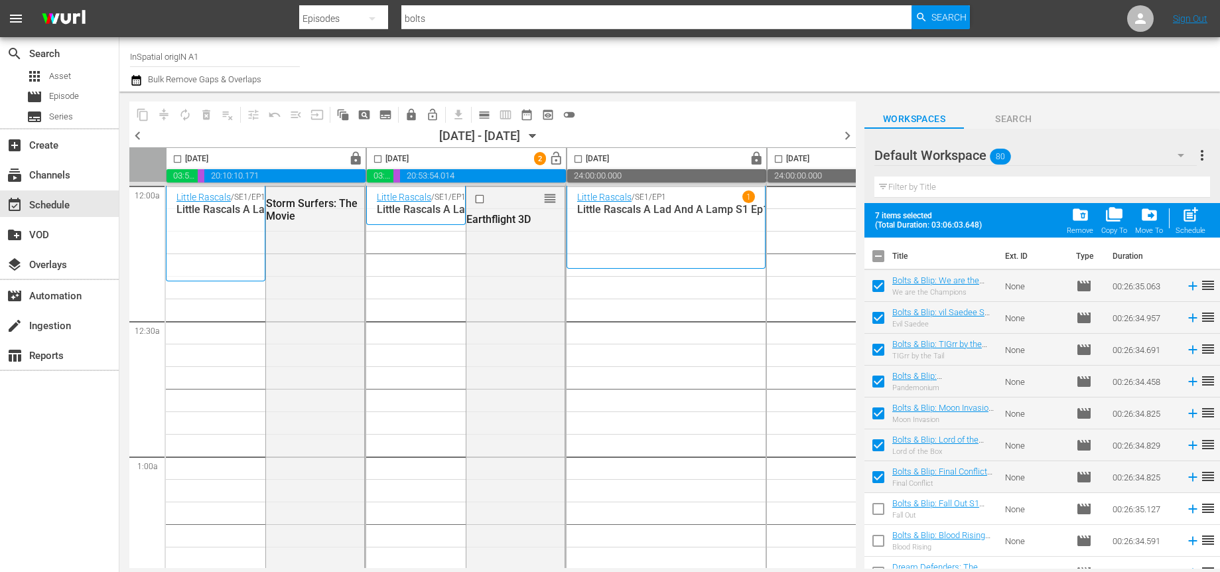
click at [878, 515] on input "checkbox" at bounding box center [879, 512] width 28 height 28
checkbox input "true"
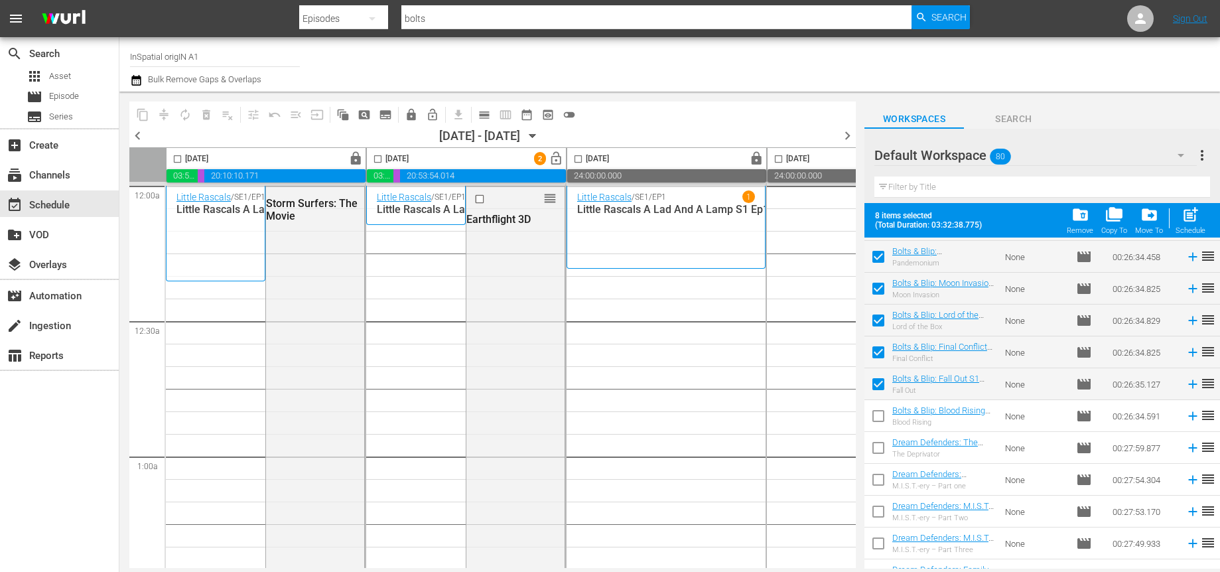
scroll to position [133, 0]
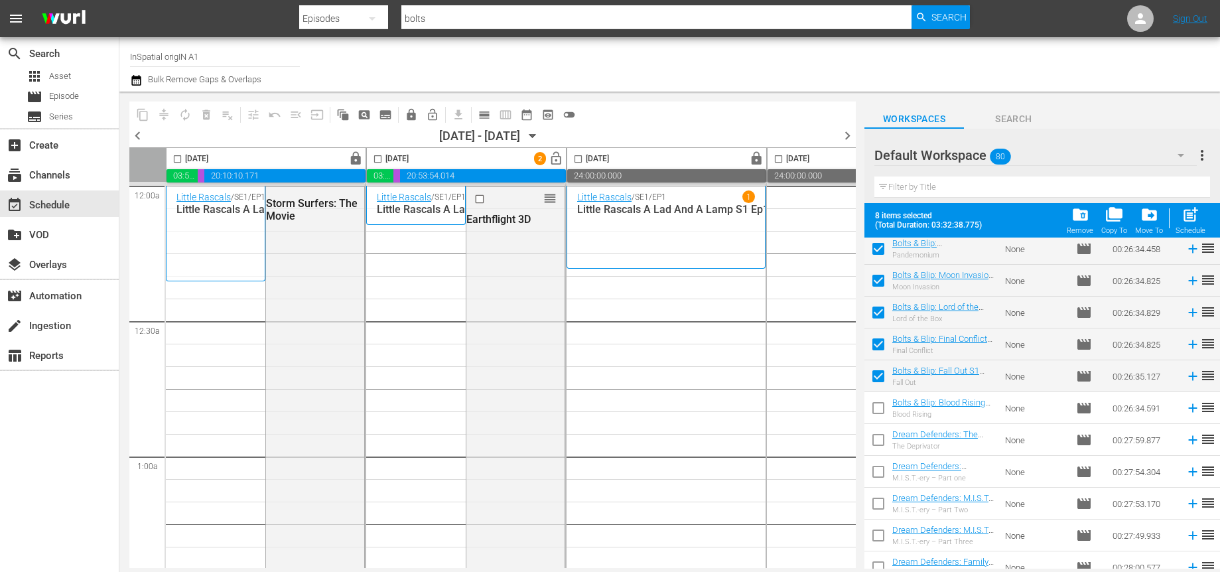
click at [883, 408] on input "checkbox" at bounding box center [879, 411] width 28 height 28
checkbox input "true"
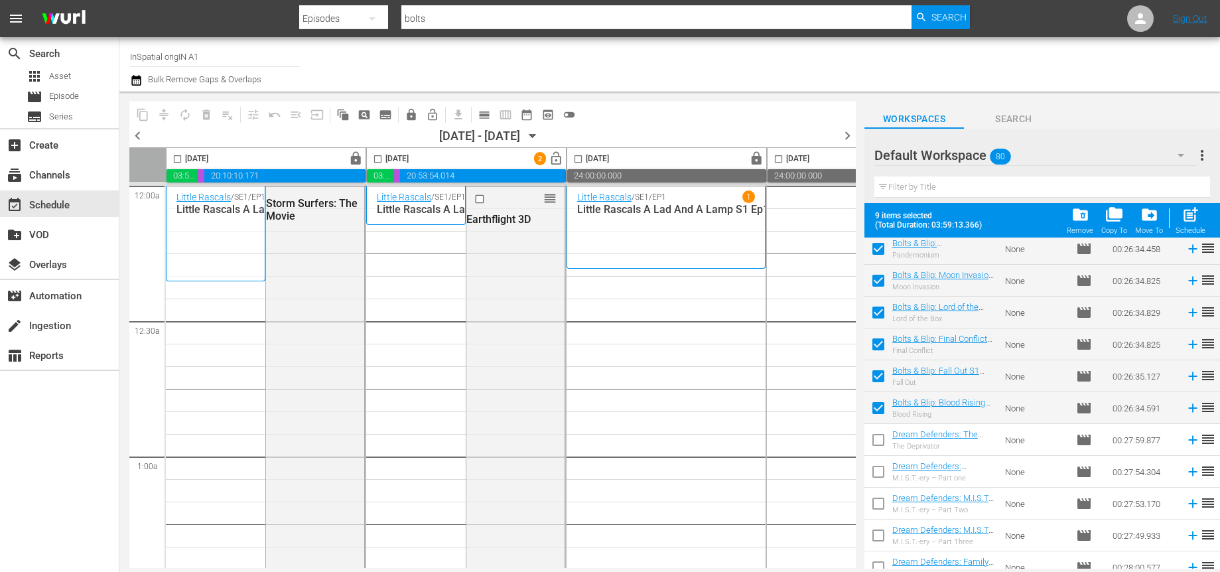
click at [879, 246] on input "checkbox" at bounding box center [879, 252] width 28 height 28
checkbox input "false"
click at [877, 287] on input "checkbox" at bounding box center [879, 283] width 28 height 28
checkbox input "false"
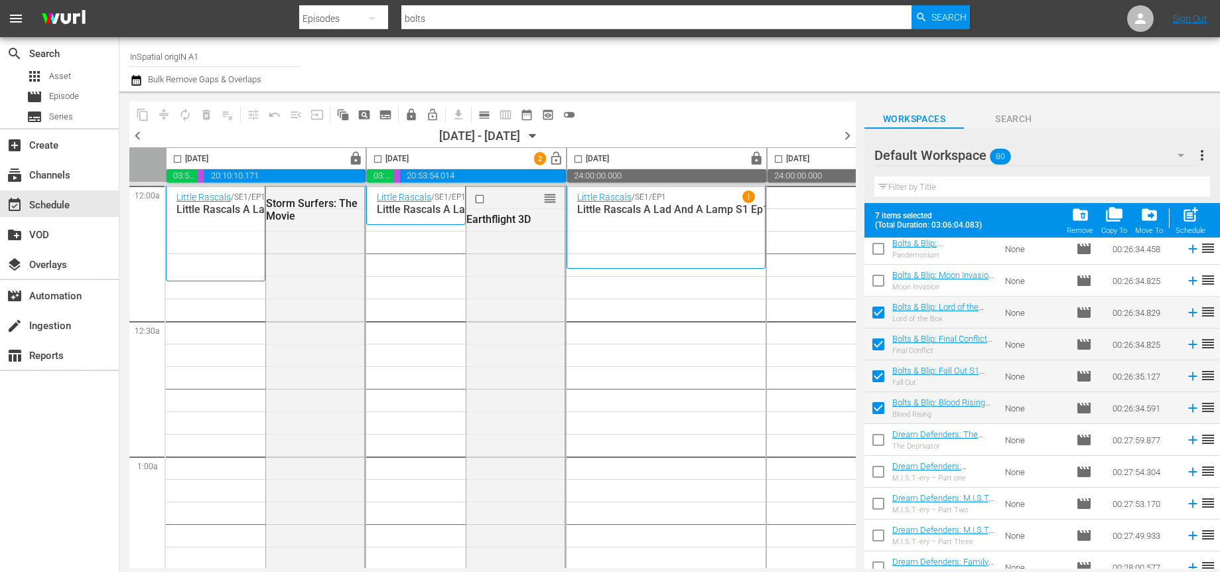
click at [879, 315] on input "checkbox" at bounding box center [879, 315] width 28 height 28
checkbox input "false"
drag, startPoint x: 876, startPoint y: 345, endPoint x: 880, endPoint y: 361, distance: 16.4
click at [876, 346] on input "checkbox" at bounding box center [879, 347] width 28 height 28
checkbox input "false"
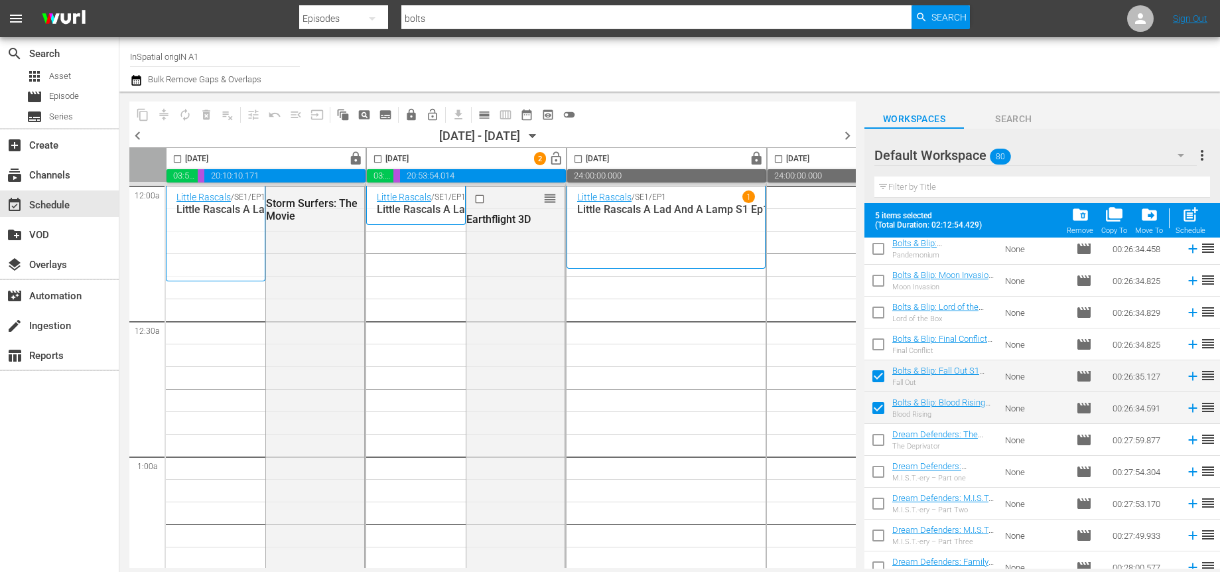
drag, startPoint x: 880, startPoint y: 377, endPoint x: 879, endPoint y: 398, distance: 21.3
click at [879, 377] on input "checkbox" at bounding box center [879, 379] width 28 height 28
checkbox input "false"
drag, startPoint x: 873, startPoint y: 411, endPoint x: 871, endPoint y: 401, distance: 10.2
click at [873, 412] on input "checkbox" at bounding box center [879, 411] width 28 height 28
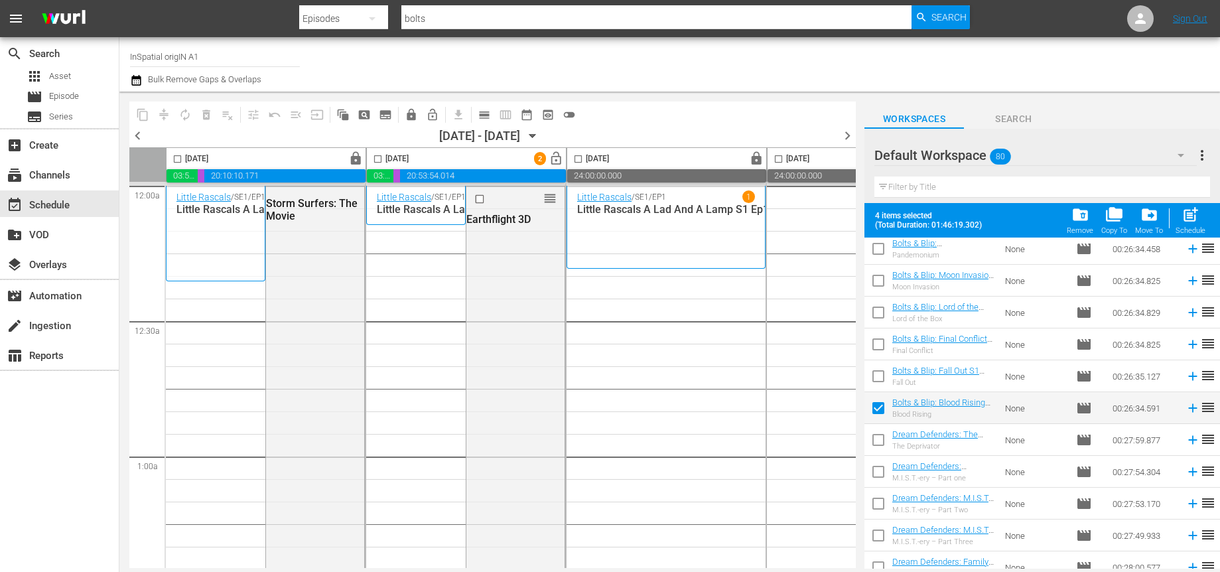
checkbox input "false"
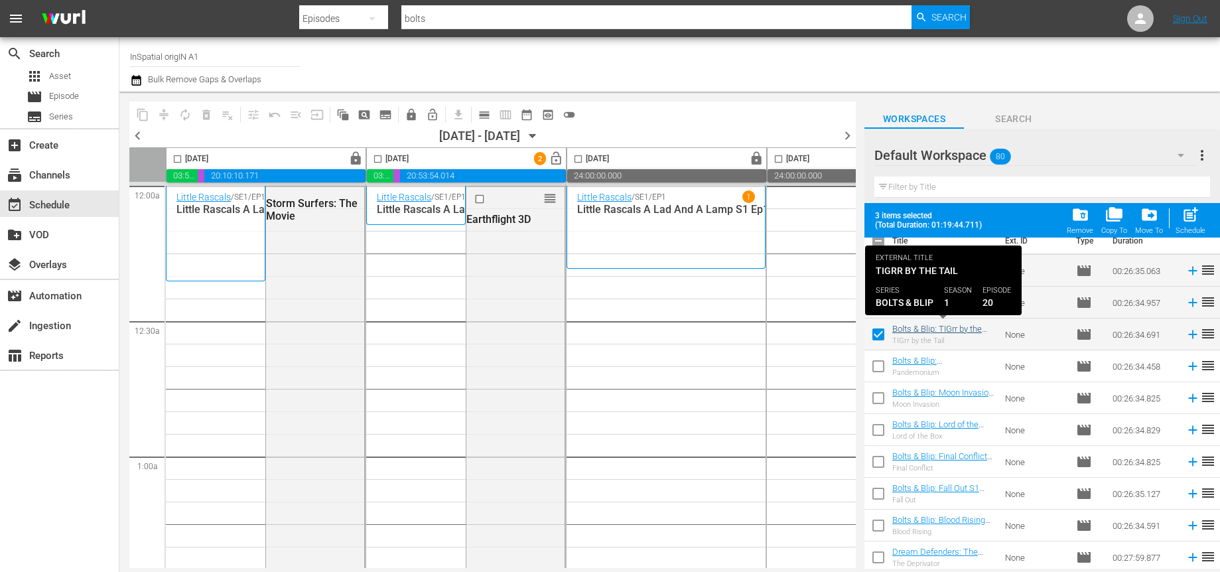
scroll to position [8, 0]
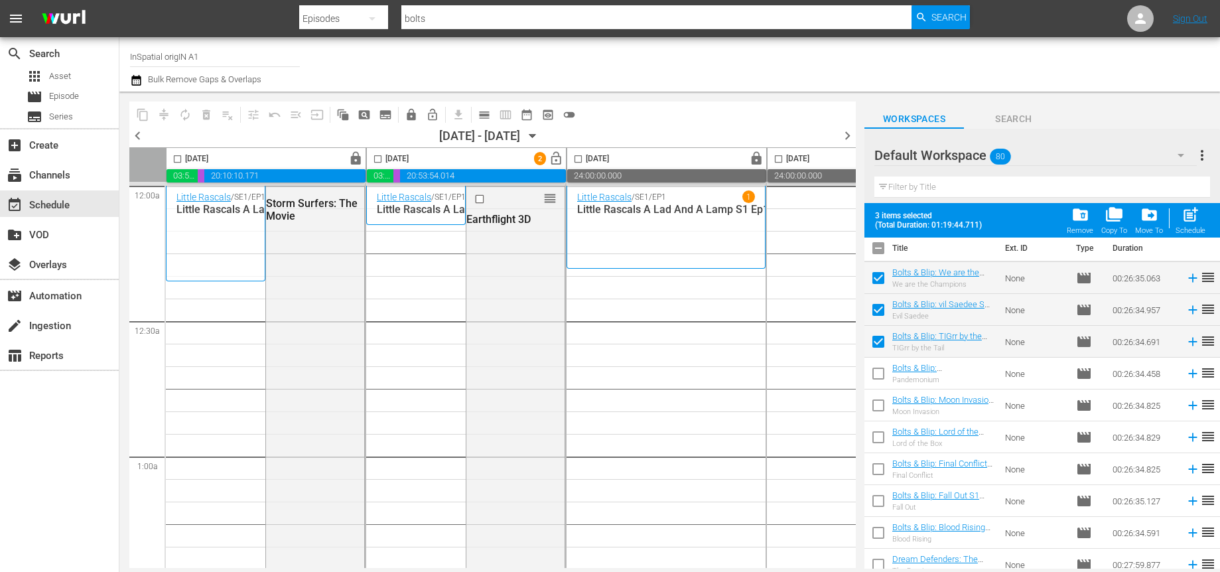
click at [872, 339] on input "checkbox" at bounding box center [879, 344] width 28 height 28
checkbox input "false"
drag, startPoint x: 879, startPoint y: 302, endPoint x: 879, endPoint y: 281, distance: 21.2
click at [879, 302] on input "checkbox" at bounding box center [879, 313] width 28 height 28
checkbox input "false"
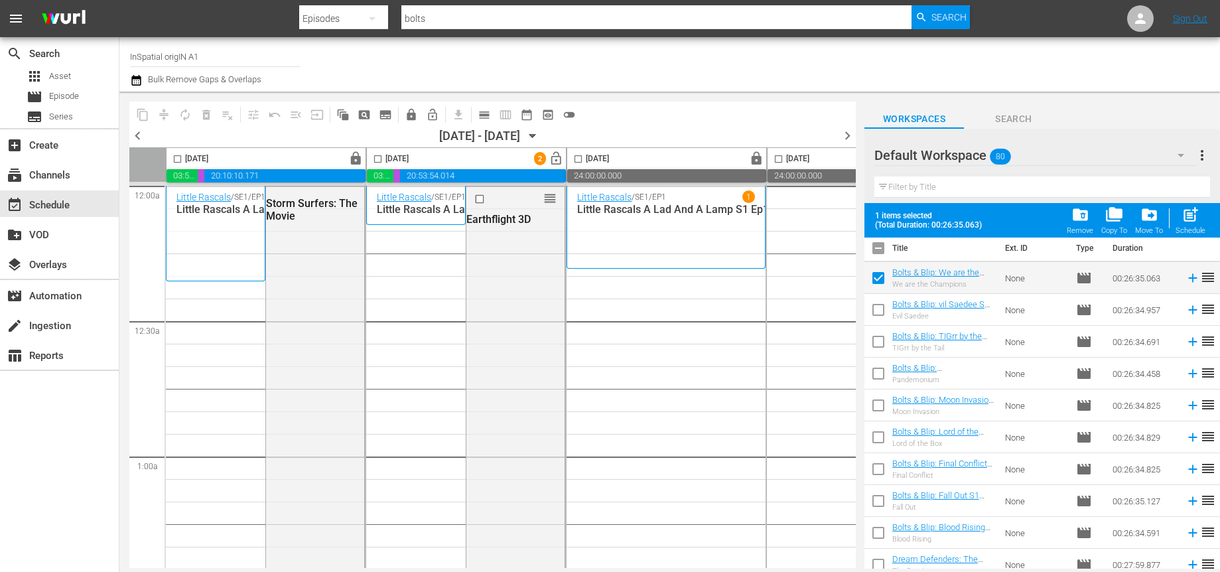
click at [879, 277] on input "checkbox" at bounding box center [879, 281] width 28 height 28
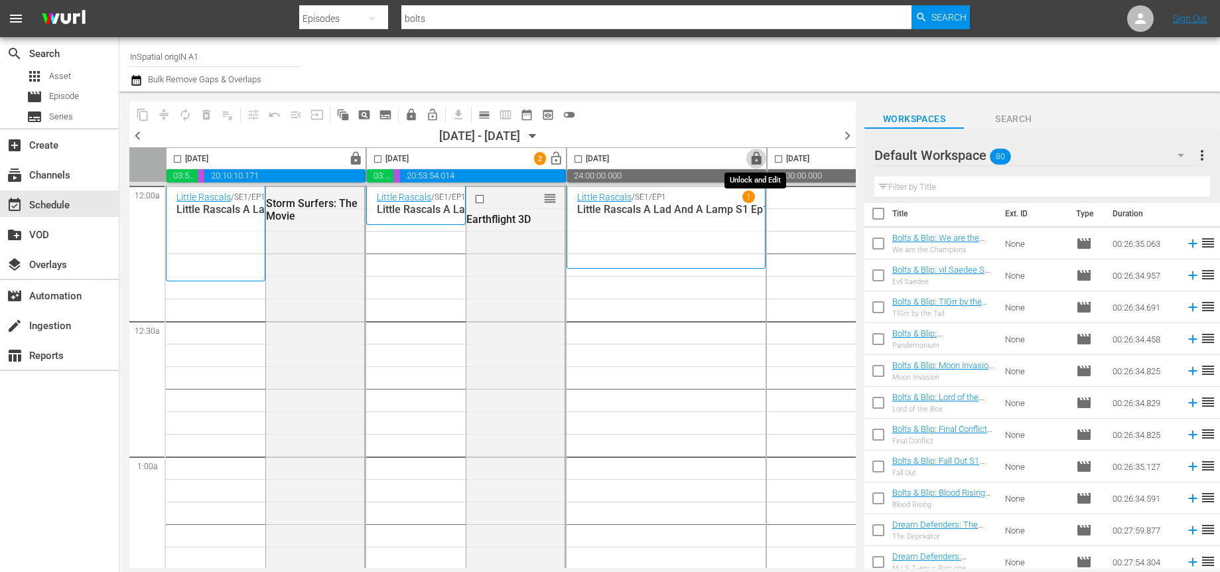
click at [750, 161] on span "lock" at bounding box center [756, 158] width 15 height 15
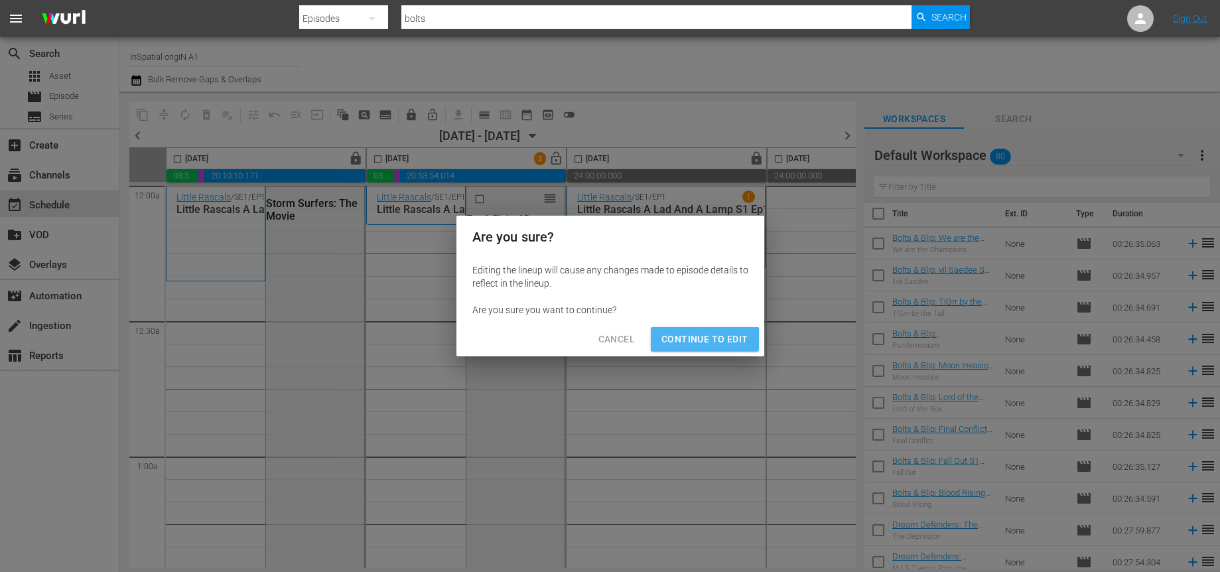
click at [704, 343] on span "Continue to Edit" at bounding box center [705, 339] width 86 height 17
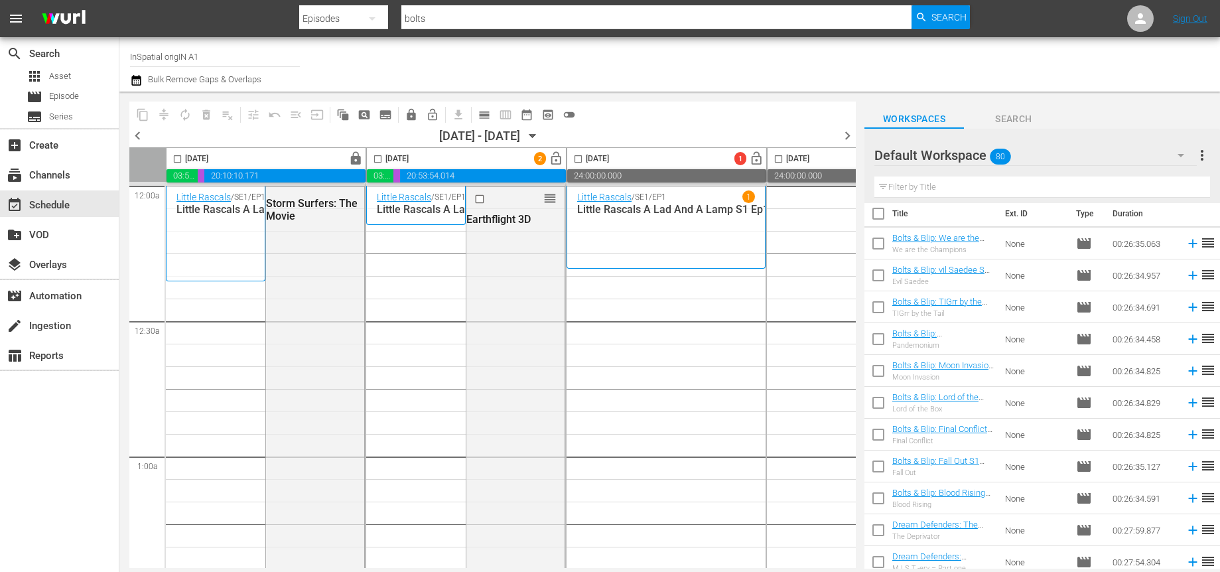
scroll to position [0, 0]
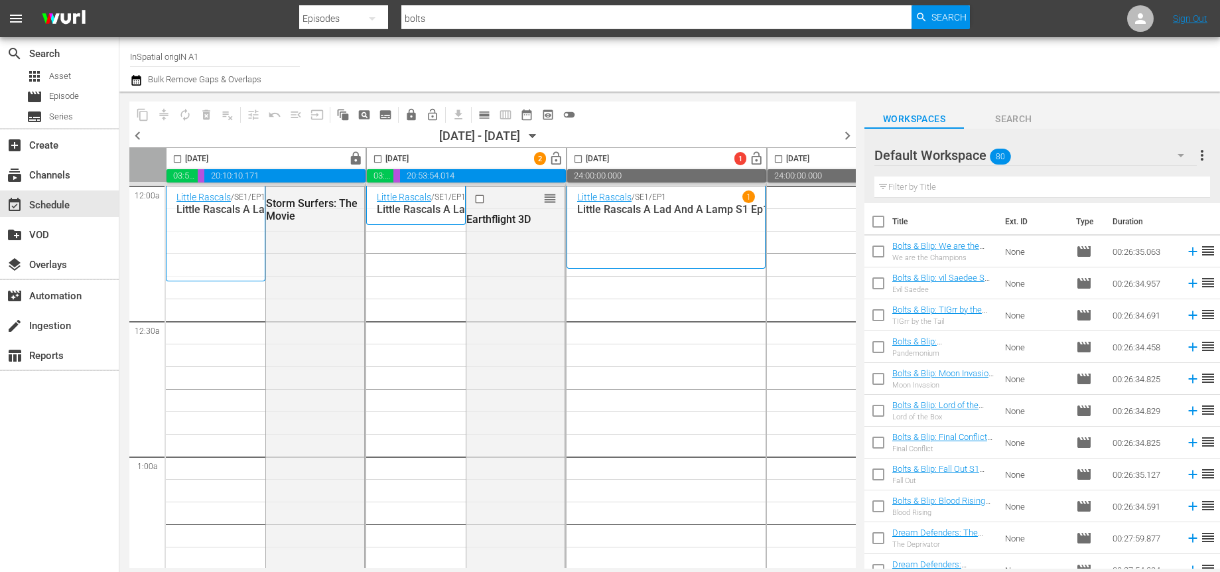
drag, startPoint x: 879, startPoint y: 253, endPoint x: 881, endPoint y: 267, distance: 14.2
click at [879, 254] on input "checkbox" at bounding box center [879, 254] width 28 height 28
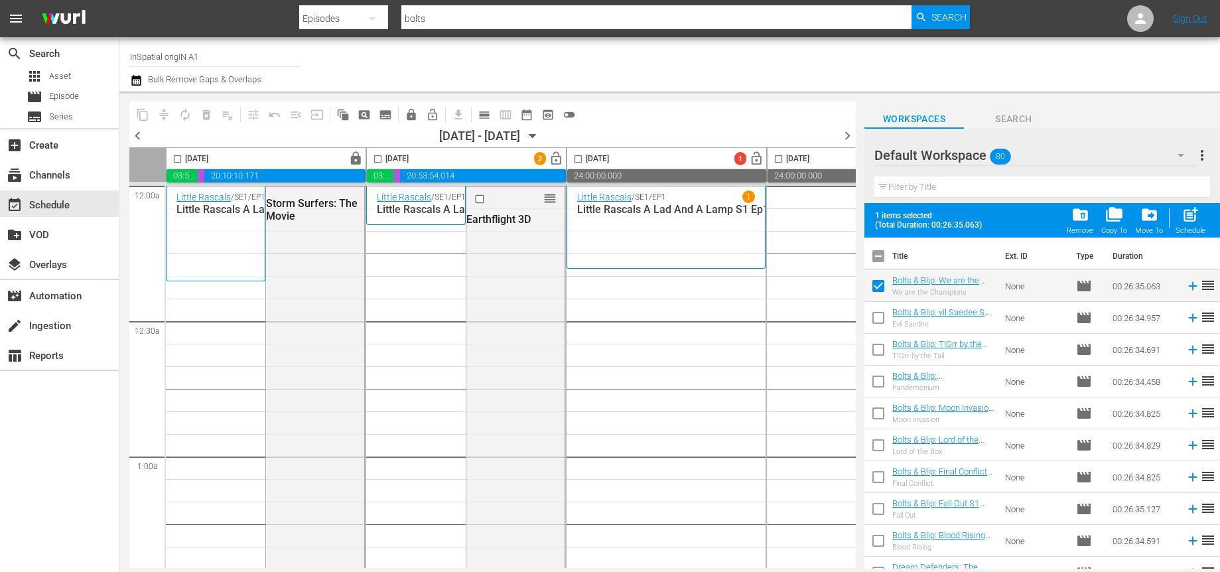
click at [874, 293] on input "checkbox" at bounding box center [879, 289] width 28 height 28
checkbox input "false"
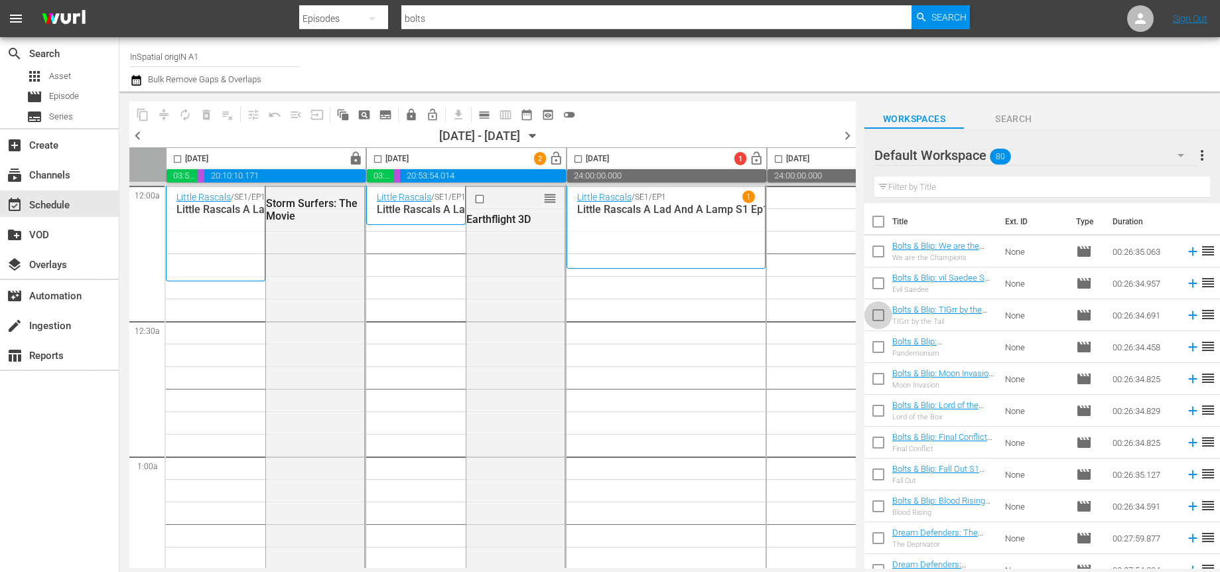
click at [881, 315] on input "checkbox" at bounding box center [879, 318] width 28 height 28
checkbox input "true"
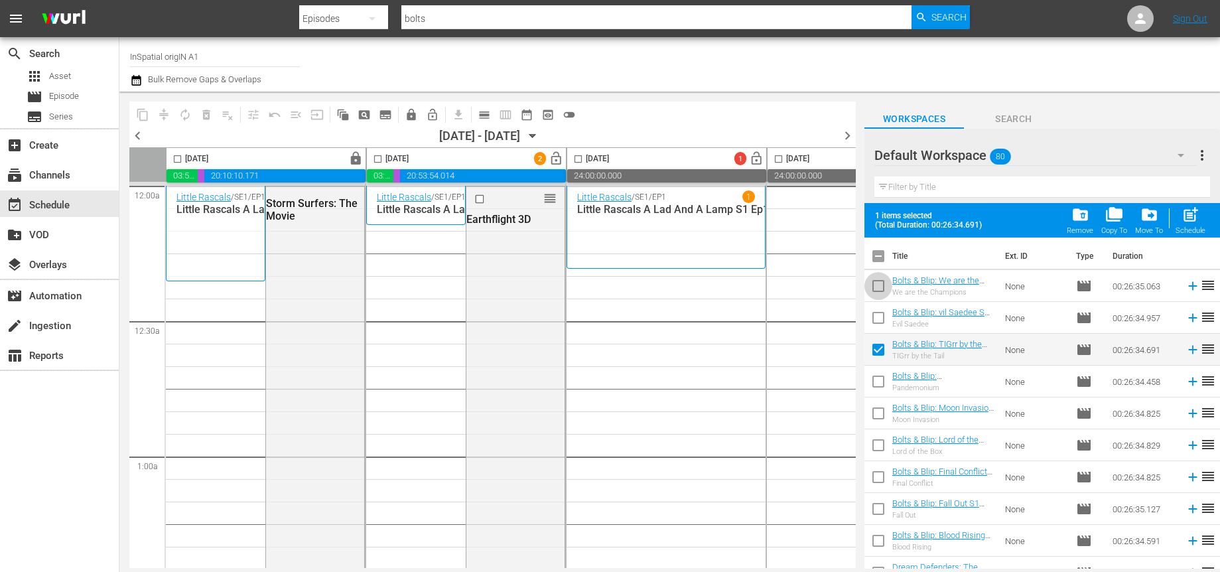
drag, startPoint x: 879, startPoint y: 285, endPoint x: 886, endPoint y: 297, distance: 14.6
click at [879, 285] on input "checkbox" at bounding box center [879, 289] width 28 height 28
checkbox input "true"
click at [880, 321] on input "checkbox" at bounding box center [879, 321] width 28 height 28
checkbox input "true"
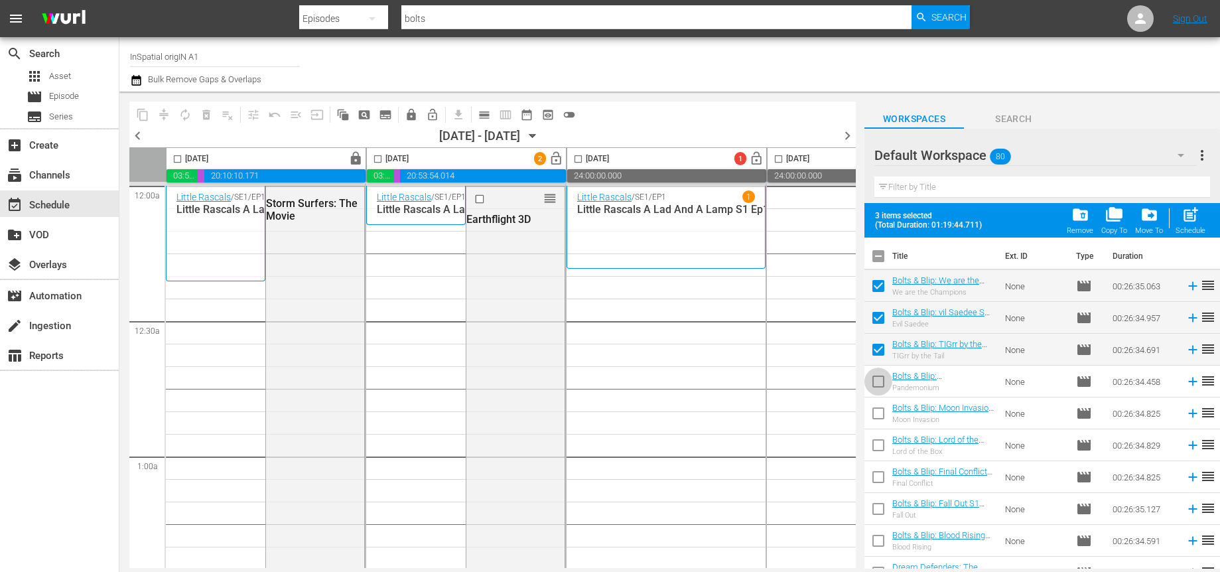
drag, startPoint x: 882, startPoint y: 382, endPoint x: 876, endPoint y: 416, distance: 35.0
click at [881, 382] on input "checkbox" at bounding box center [879, 384] width 28 height 28
checkbox input "true"
drag, startPoint x: 876, startPoint y: 416, endPoint x: 878, endPoint y: 439, distance: 23.3
click at [876, 416] on input "checkbox" at bounding box center [879, 416] width 28 height 28
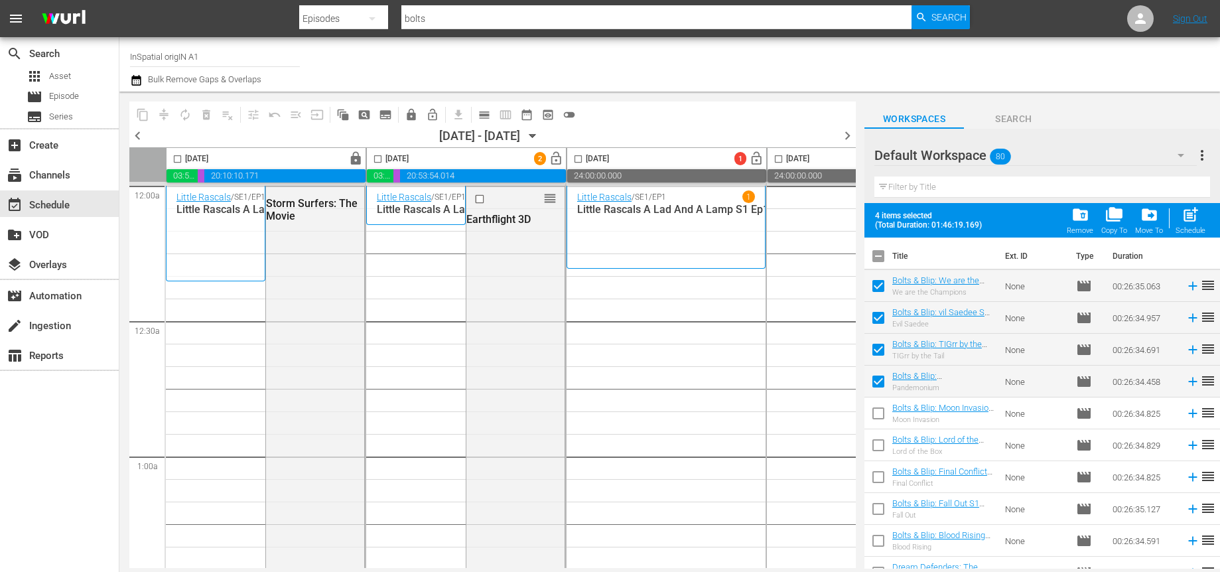
checkbox input "true"
drag, startPoint x: 879, startPoint y: 444, endPoint x: 881, endPoint y: 464, distance: 20.1
click at [879, 444] on input "checkbox" at bounding box center [879, 448] width 28 height 28
checkbox input "true"
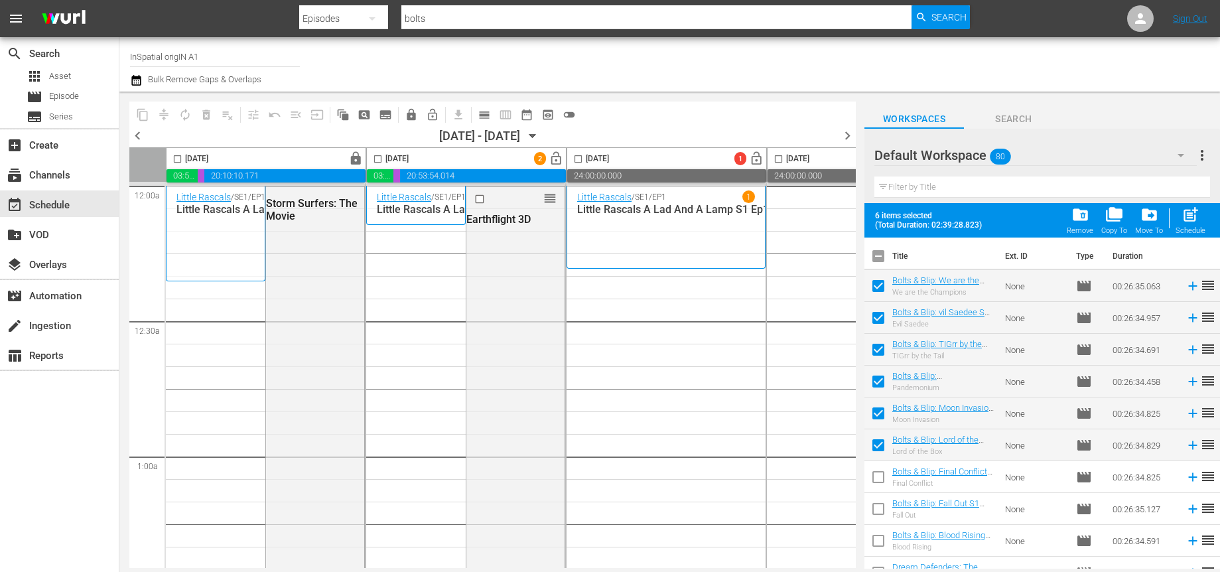
drag, startPoint x: 881, startPoint y: 479, endPoint x: 879, endPoint y: 509, distance: 29.9
click at [881, 480] on input "checkbox" at bounding box center [879, 480] width 28 height 28
checkbox input "true"
drag, startPoint x: 877, startPoint y: 541, endPoint x: 881, endPoint y: 519, distance: 23.0
click at [876, 540] on input "checkbox" at bounding box center [879, 544] width 28 height 28
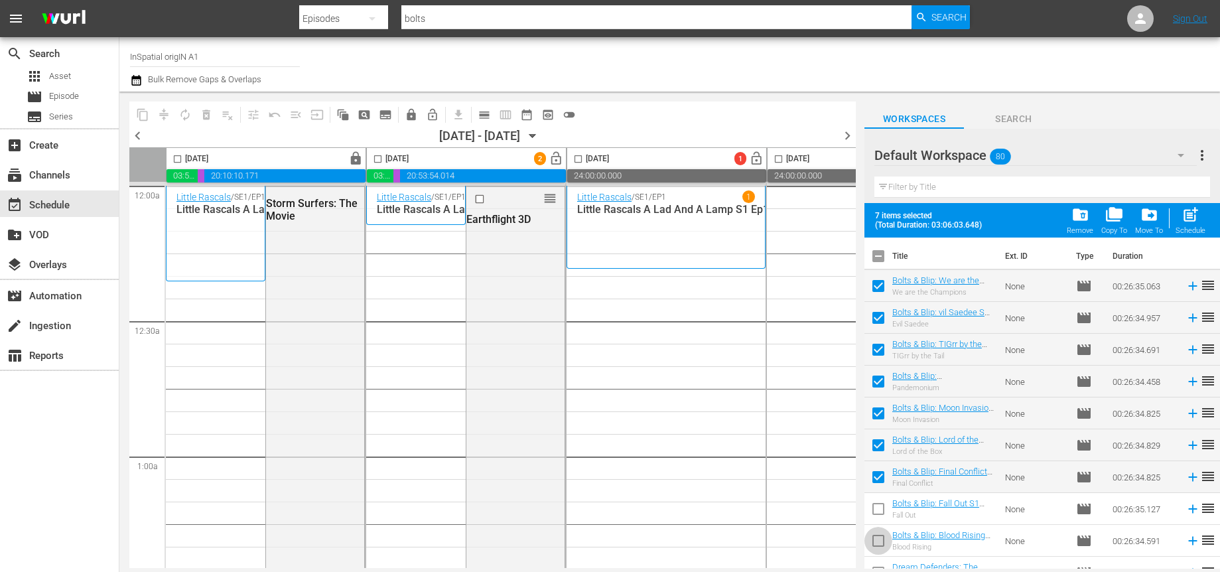
checkbox input "true"
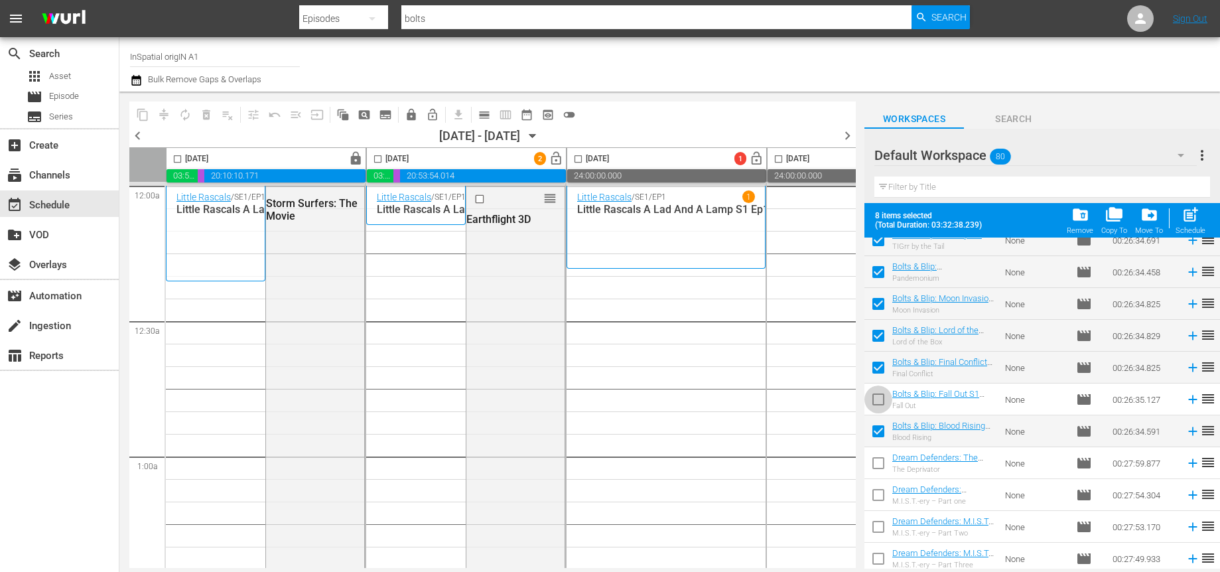
click at [880, 398] on input "checkbox" at bounding box center [879, 402] width 28 height 28
checkbox input "true"
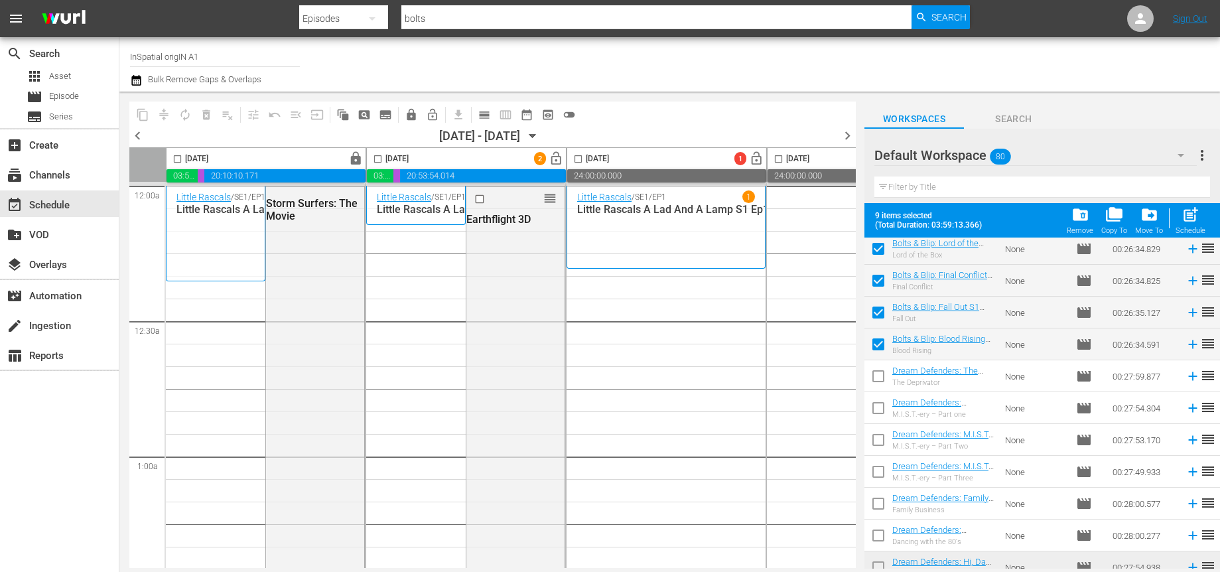
drag, startPoint x: 877, startPoint y: 376, endPoint x: 877, endPoint y: 405, distance: 29.2
click at [877, 376] on input "checkbox" at bounding box center [879, 379] width 28 height 28
checkbox input "true"
click at [876, 408] on input "checkbox" at bounding box center [879, 411] width 28 height 28
checkbox input "true"
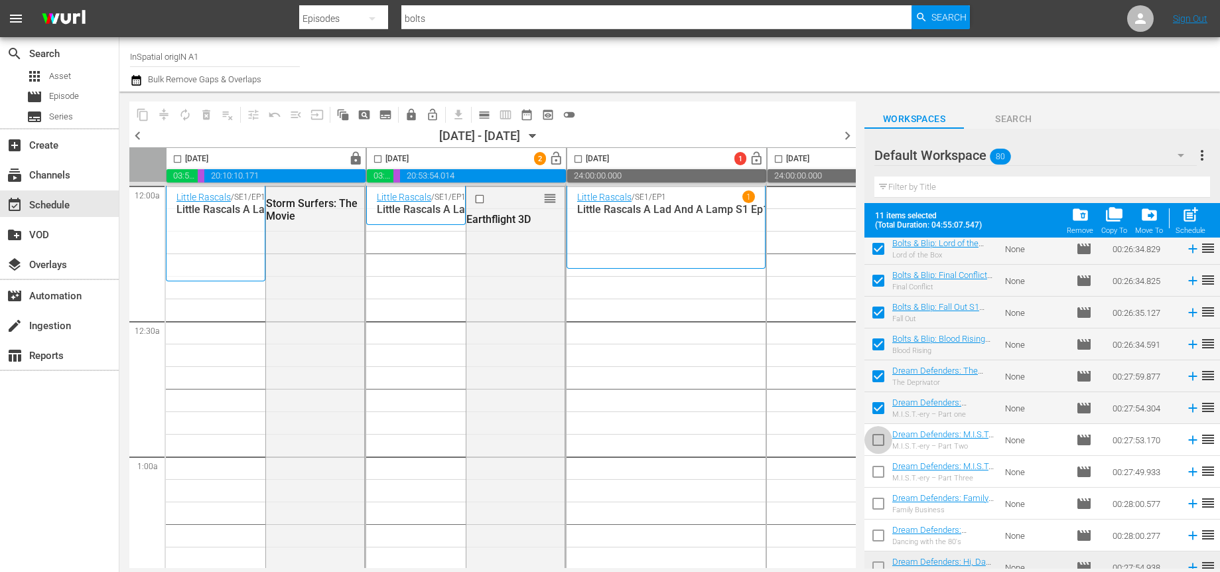
drag, startPoint x: 878, startPoint y: 441, endPoint x: 877, endPoint y: 455, distance: 14.7
click at [877, 440] on input "checkbox" at bounding box center [879, 443] width 28 height 28
checkbox input "true"
drag, startPoint x: 874, startPoint y: 471, endPoint x: 877, endPoint y: 497, distance: 26.1
click at [874, 471] on input "checkbox" at bounding box center [879, 475] width 28 height 28
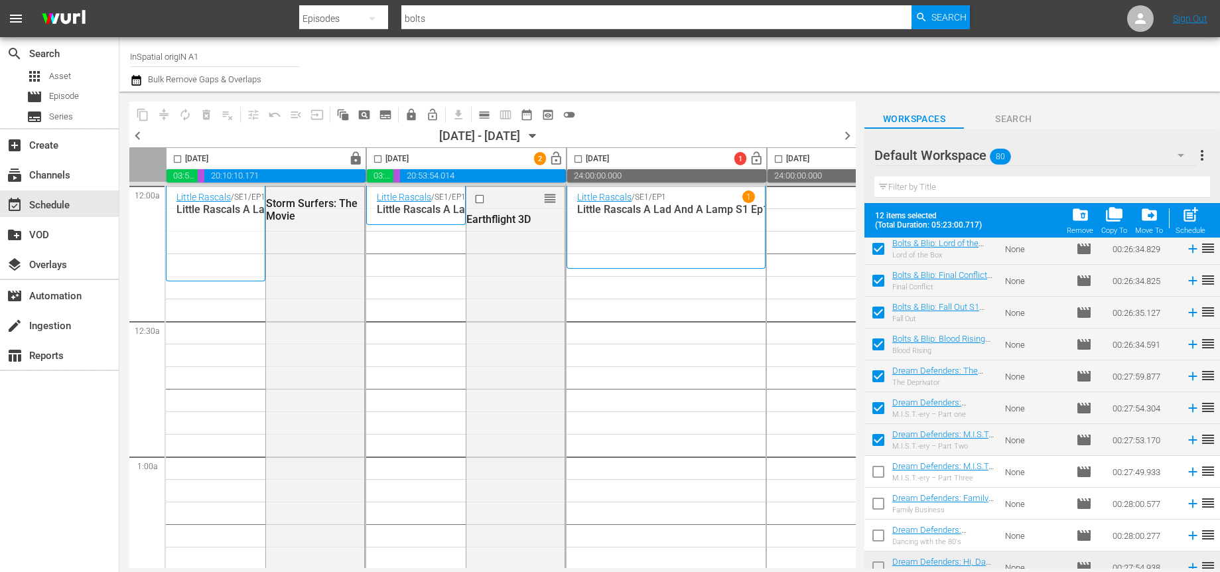
checkbox input "true"
click at [877, 506] on input "checkbox" at bounding box center [879, 506] width 28 height 28
checkbox input "true"
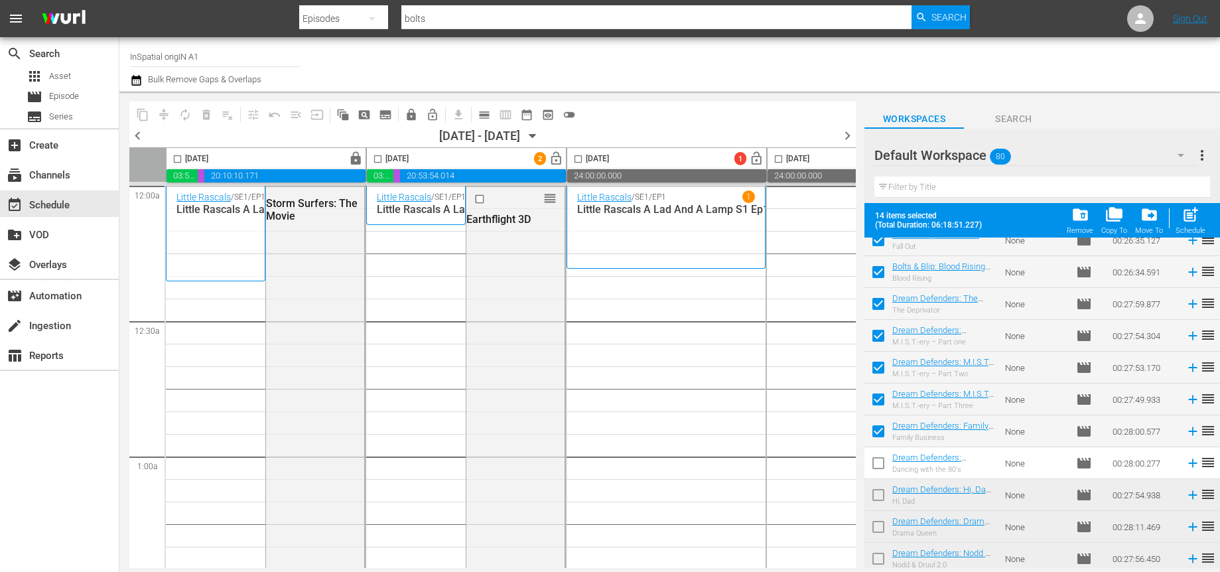
scroll to position [309, 0]
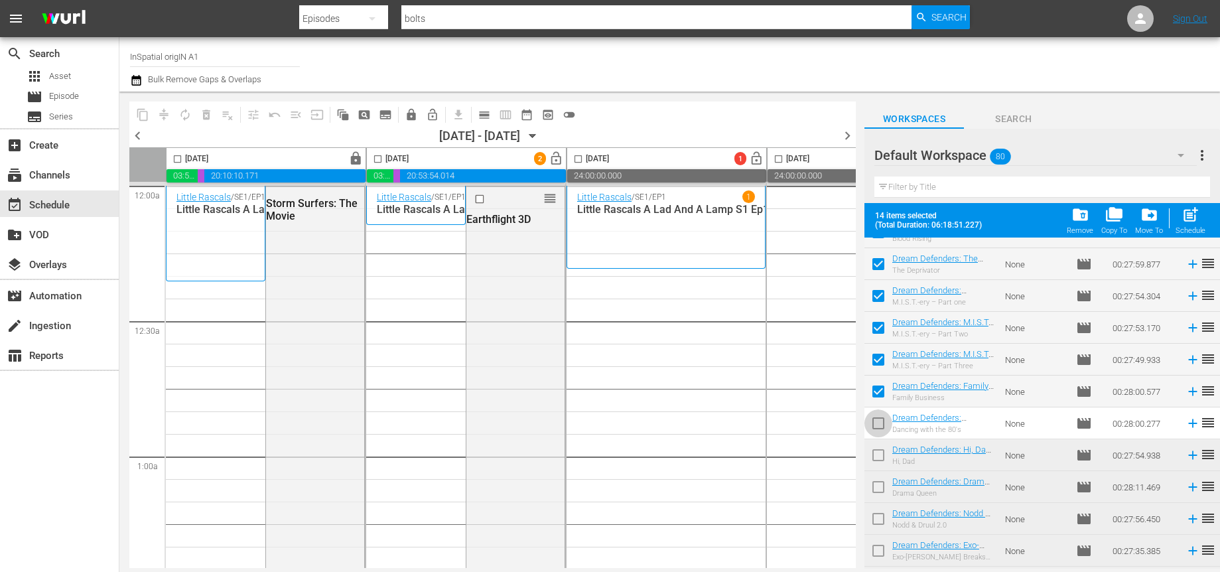
drag, startPoint x: 879, startPoint y: 420, endPoint x: 884, endPoint y: 437, distance: 18.1
click at [879, 421] on input "checkbox" at bounding box center [879, 426] width 28 height 28
checkbox input "true"
drag, startPoint x: 880, startPoint y: 456, endPoint x: 881, endPoint y: 462, distance: 6.8
click at [879, 455] on input "checkbox" at bounding box center [879, 458] width 28 height 28
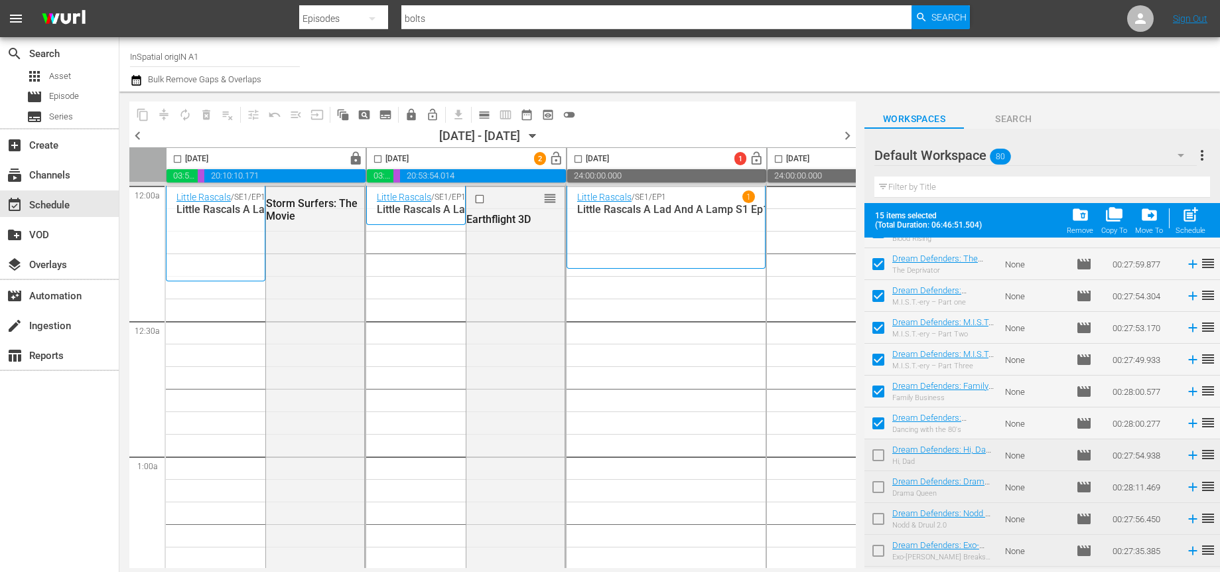
checkbox input "true"
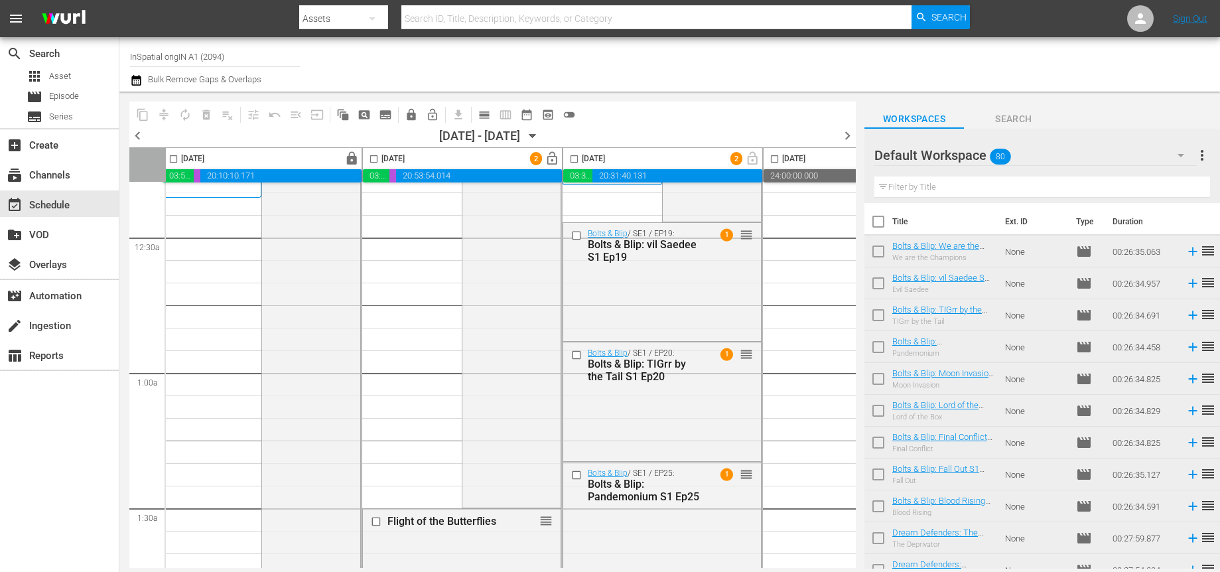
scroll to position [0, 4]
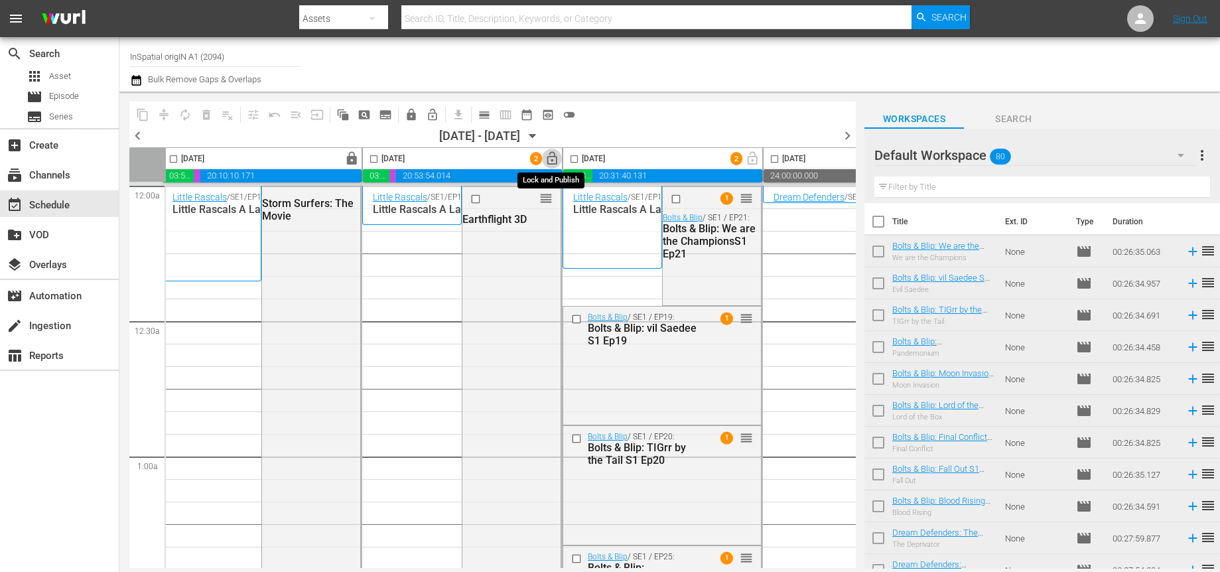
click at [549, 157] on span "lock_open" at bounding box center [552, 158] width 15 height 15
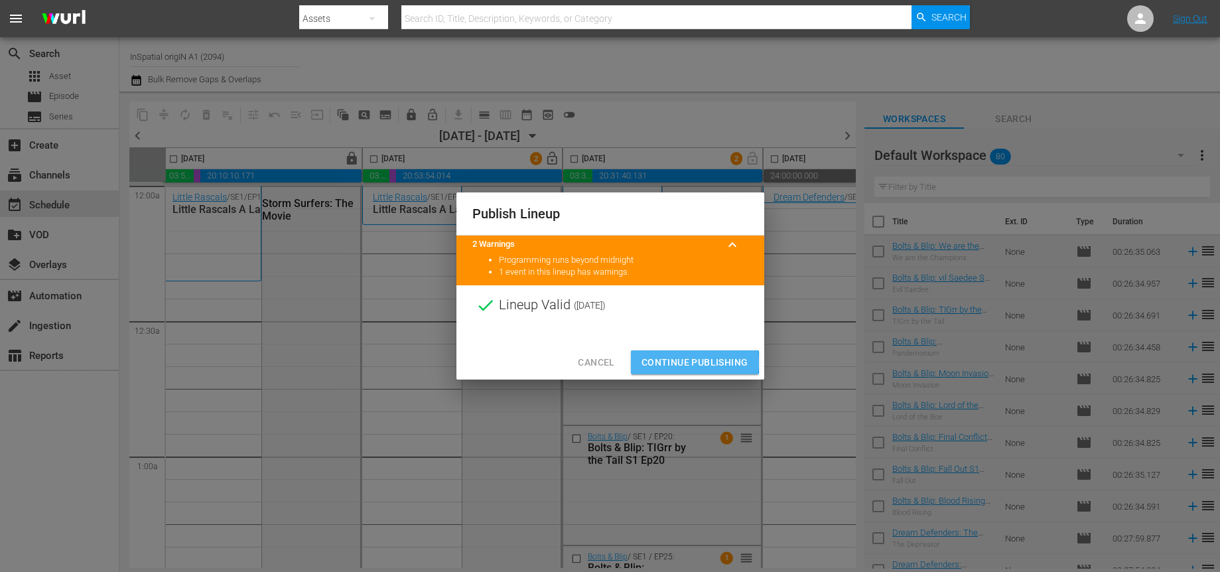
click at [675, 363] on span "Continue Publishing" at bounding box center [695, 362] width 107 height 17
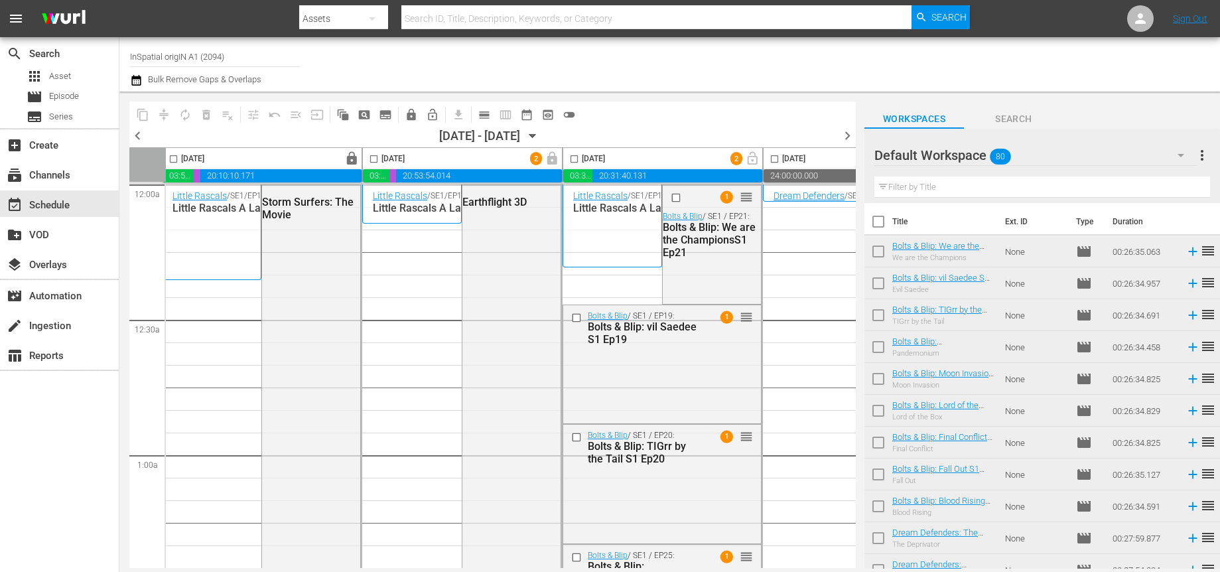
scroll to position [1, 4]
click at [626, 131] on div "chevron_left 10/08/2025 - 10/14/2025 October 8th chevron_right" at bounding box center [492, 137] width 727 height 20
